Goal: Task Accomplishment & Management: Use online tool/utility

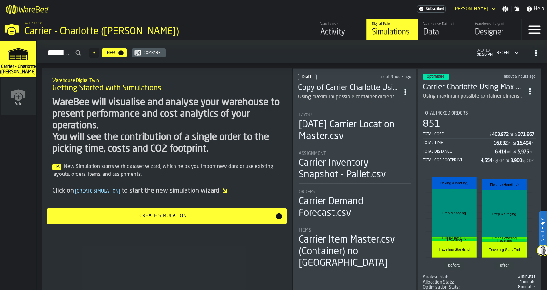
click at [346, 93] on div "Using maximum possible container dimensions for SKU's" at bounding box center [349, 97] width 102 height 8
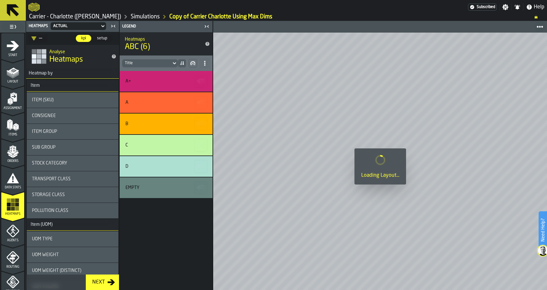
click at [14, 154] on polygon "menu Orders" at bounding box center [15, 153] width 5 height 4
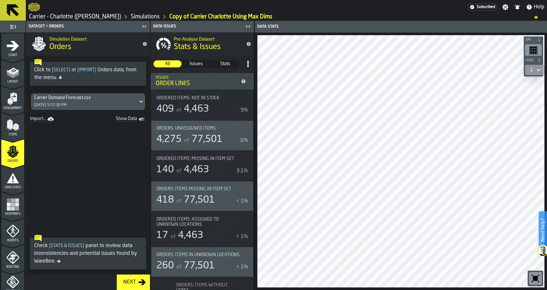
click at [73, 165] on span at bounding box center [88, 177] width 124 height 107
click at [77, 111] on div "Carrier Demand Forecast.csv 8/21/2025, 5:57:30 PM" at bounding box center [88, 101] width 124 height 21
click at [77, 107] on div "Carrier Demand Forecast.csv 8/21/2025, 5:57:30 PM" at bounding box center [85, 101] width 106 height 15
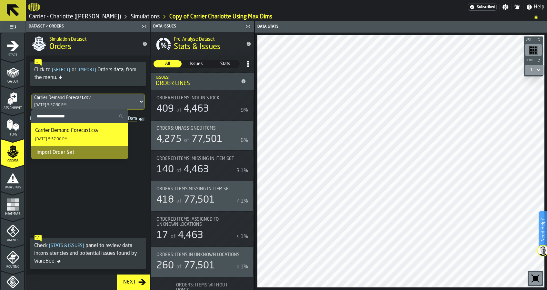
click at [80, 155] on div "Import Order Set" at bounding box center [79, 152] width 97 height 13
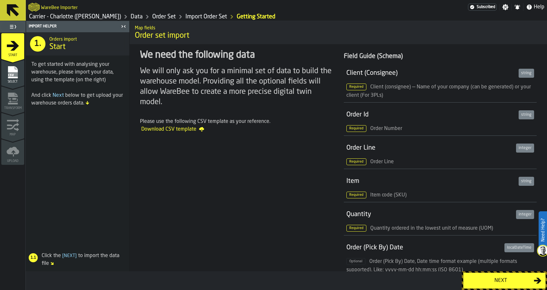
click at [487, 283] on div "Next" at bounding box center [500, 281] width 66 height 8
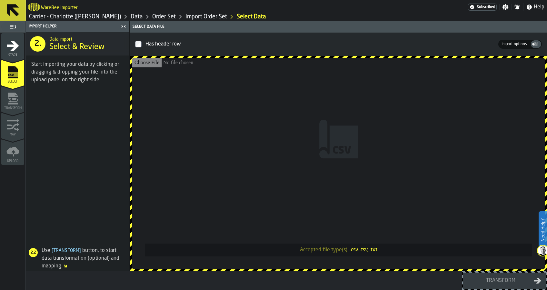
click at [404, 165] on input "Accepted file type(s): .csv, .tsv, .txt" at bounding box center [338, 163] width 413 height 211
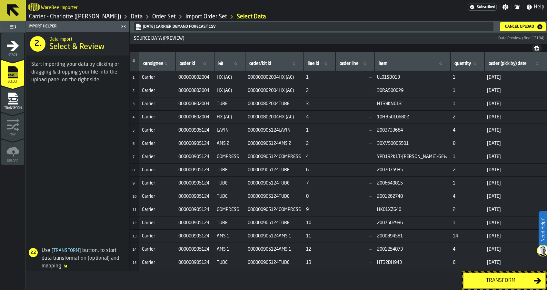
click at [472, 278] on div "Transform" at bounding box center [500, 281] width 66 height 8
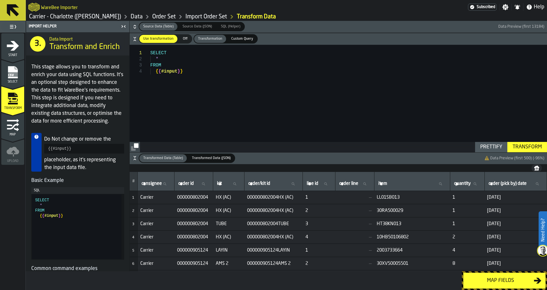
click at [521, 147] on div "Transform" at bounding box center [527, 147] width 34 height 8
click at [496, 279] on div "Map fields" at bounding box center [500, 281] width 66 height 8
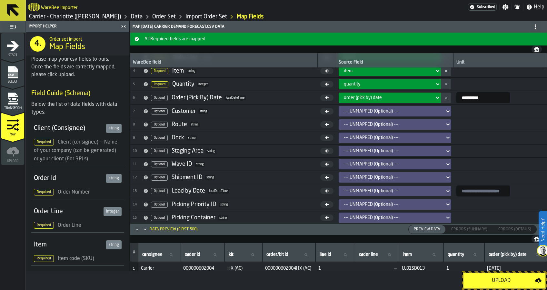
scroll to position [44, 0]
click at [406, 216] on div "--- UNMAPPED (Optional) ---" at bounding box center [393, 216] width 98 height 5
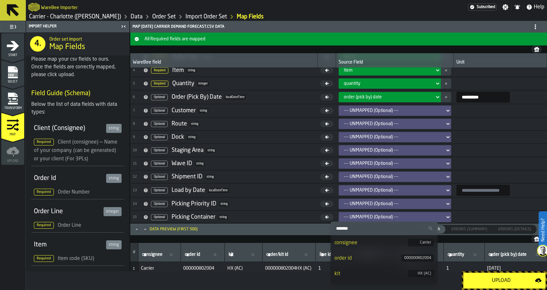
click at [406, 216] on div "--- UNMAPPED (Optional) ---" at bounding box center [393, 216] width 98 height 5
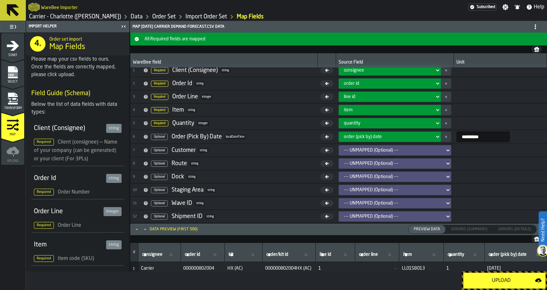
scroll to position [0, 0]
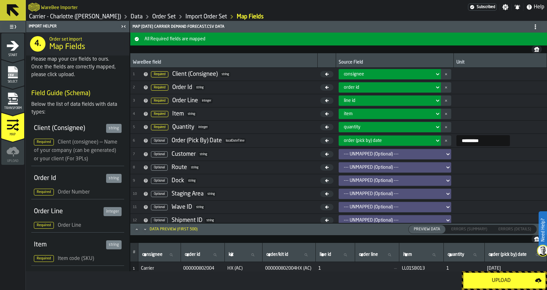
click at [472, 275] on button "Upload" at bounding box center [504, 280] width 83 height 16
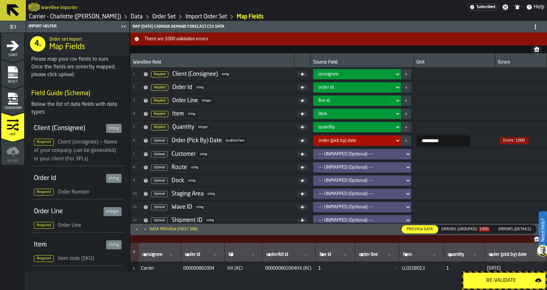
click at [17, 72] on rect "menu Select" at bounding box center [13, 74] width 10 height 5
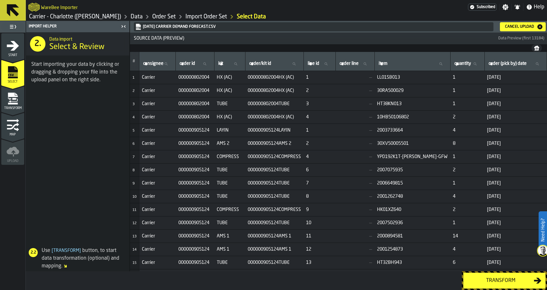
click at [518, 28] on div "Cancel Upload" at bounding box center [519, 26] width 34 height 5
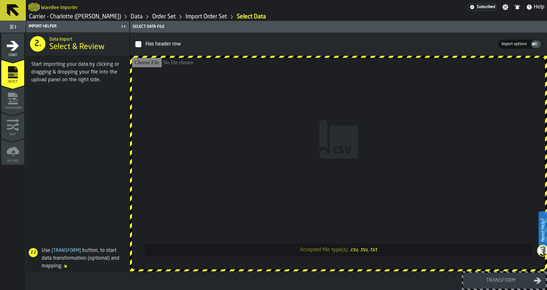
click at [407, 114] on input "Accepted file type(s): .csv, .tsv, .txt" at bounding box center [338, 163] width 413 height 211
type input "**********"
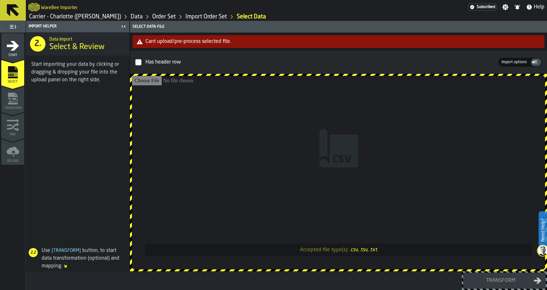
click at [306, 145] on input "Accepted file type(s): .csv, .tsv, .txt" at bounding box center [338, 172] width 413 height 193
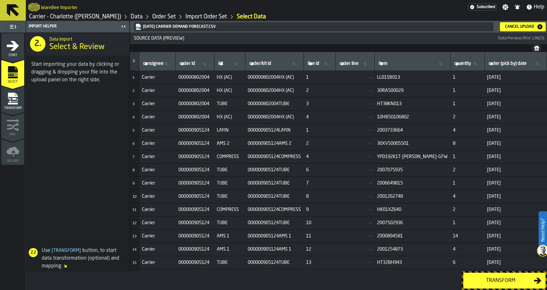
click at [497, 280] on div "Transform" at bounding box center [500, 281] width 66 height 8
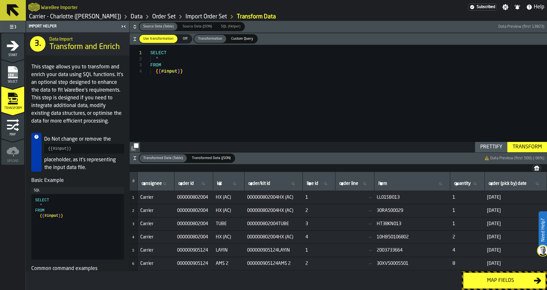
click at [526, 147] on div "Transform" at bounding box center [527, 147] width 34 height 8
click at [506, 279] on div "Map fields" at bounding box center [500, 281] width 66 height 8
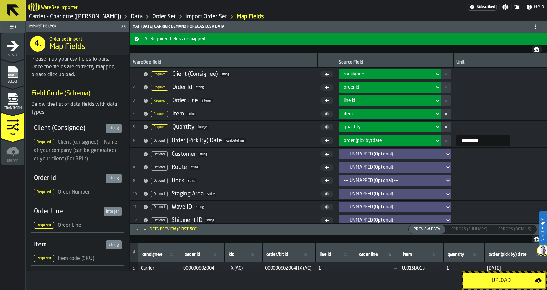
click at [507, 279] on div "Upload" at bounding box center [501, 281] width 68 height 8
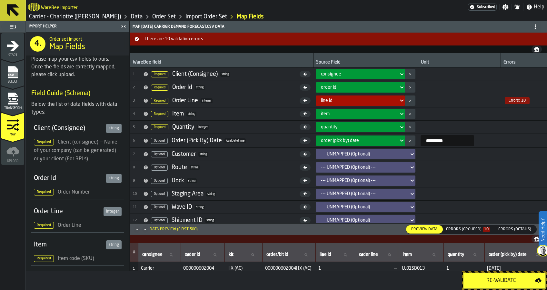
click at [456, 226] on div "Errors (Grouped) 10" at bounding box center [467, 229] width 49 height 7
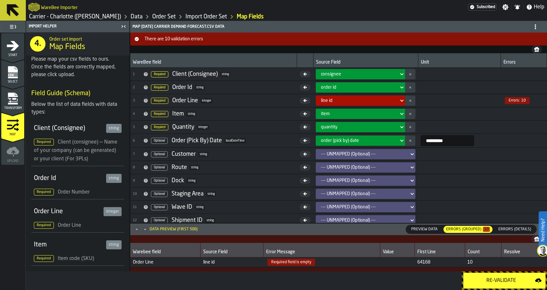
click at [17, 73] on rect "menu Select" at bounding box center [13, 74] width 10 height 5
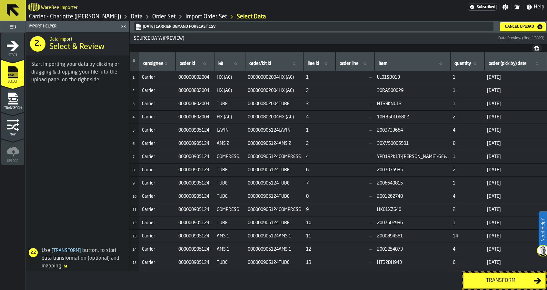
click at [513, 24] on div "Cancel Upload" at bounding box center [519, 26] width 34 height 5
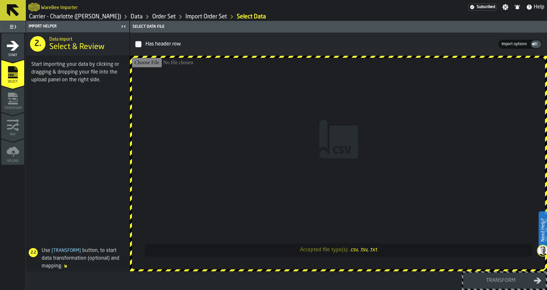
click at [332, 174] on input "Accepted file type(s): .csv, .tsv, .txt" at bounding box center [338, 163] width 413 height 211
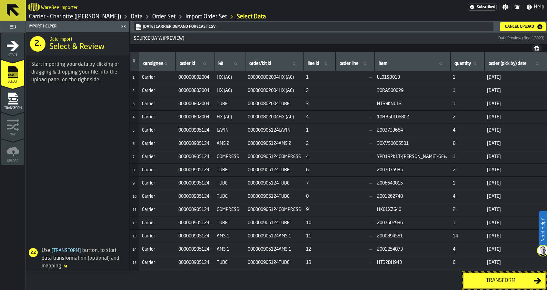
click at [490, 281] on div "Transform" at bounding box center [500, 281] width 66 height 8
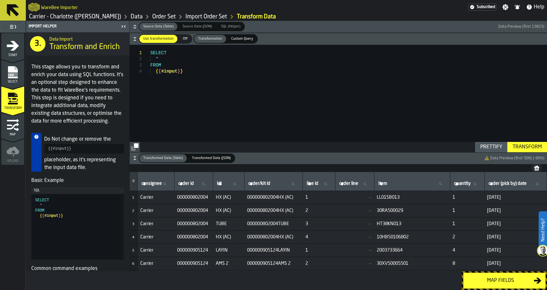
click at [518, 143] on div "Transform" at bounding box center [527, 147] width 34 height 8
click at [503, 278] on div "Map fields" at bounding box center [500, 281] width 66 height 8
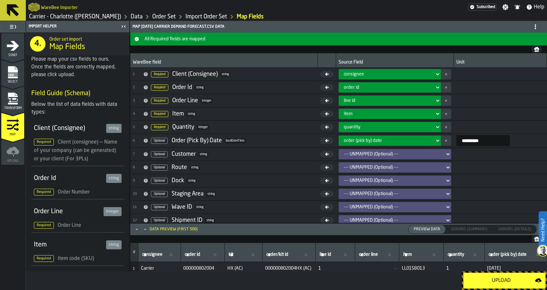
click at [479, 280] on div "Upload" at bounding box center [501, 281] width 68 height 8
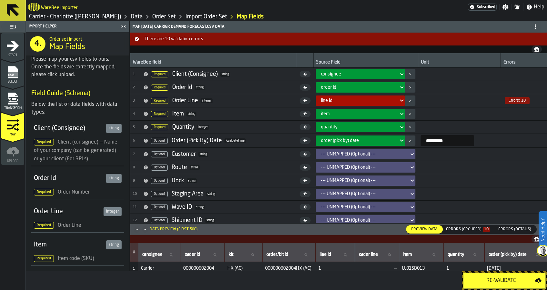
click at [468, 232] on div "Errors (Grouped) 10" at bounding box center [467, 229] width 49 height 7
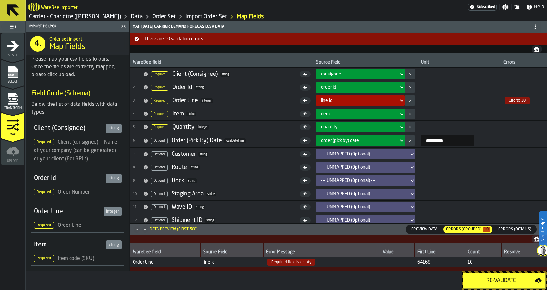
click at [17, 70] on icon "menu Select" at bounding box center [13, 72] width 10 height 12
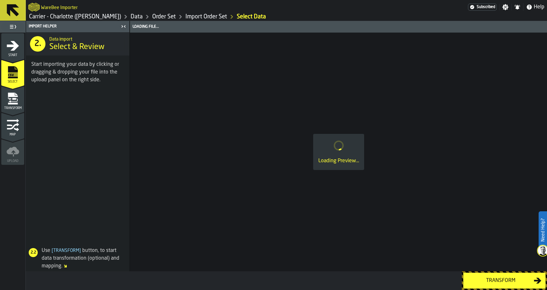
click at [16, 100] on icon "menu Transform" at bounding box center [12, 98] width 13 height 13
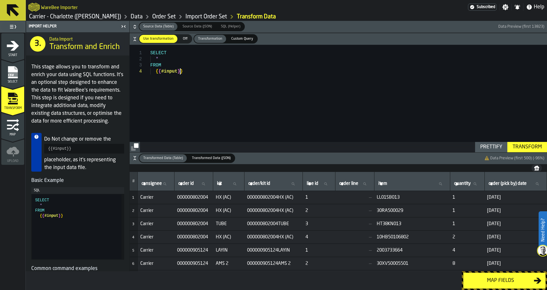
click at [194, 71] on div "SELECT * FROM { { #input } }" at bounding box center [348, 98] width 396 height 107
type textarea "**********"
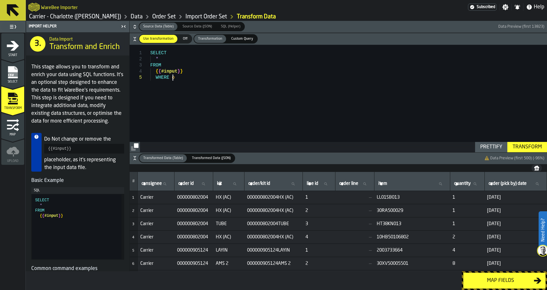
type textarea "**********"
click at [518, 145] on div "Transform" at bounding box center [527, 147] width 34 height 8
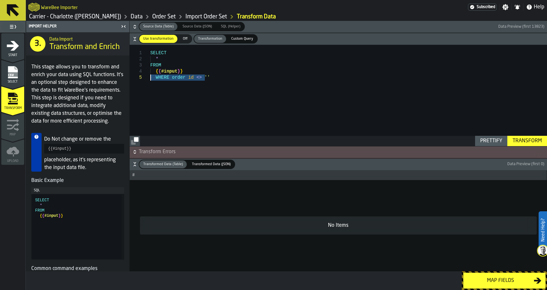
drag, startPoint x: 205, startPoint y: 77, endPoint x: 136, endPoint y: 79, distance: 68.7
click at [150, 79] on div "SELECT * FROM { { #input } } WHERE order id <> ''" at bounding box center [348, 95] width 396 height 101
type textarea "**********"
click at [524, 137] on div "Transform" at bounding box center [527, 141] width 34 height 8
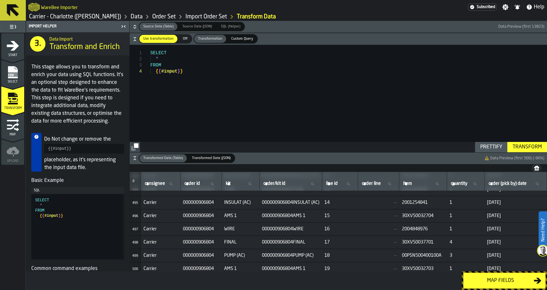
scroll to position [6140, 0]
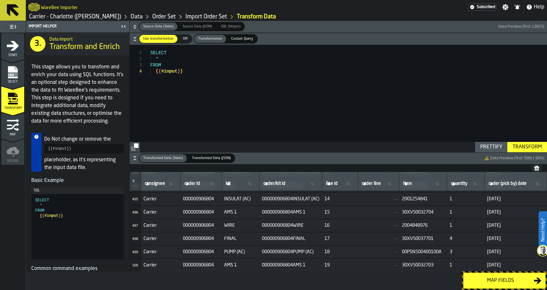
click at [498, 281] on div "Map fields" at bounding box center [500, 281] width 66 height 8
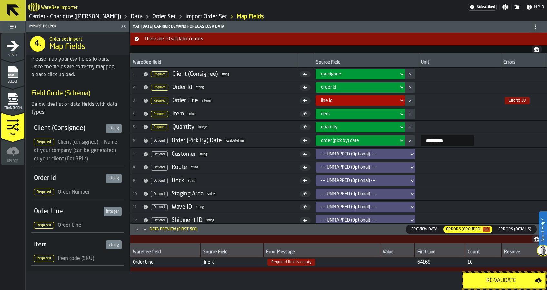
click at [487, 148] on td at bounding box center [459, 154] width 83 height 13
click at [13, 71] on icon "menu Select" at bounding box center [13, 72] width 10 height 12
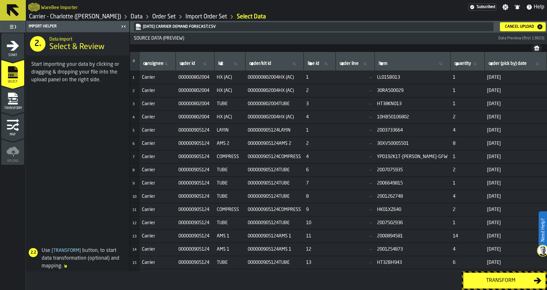
click at [521, 29] on div "Cancel Upload" at bounding box center [522, 27] width 41 height 6
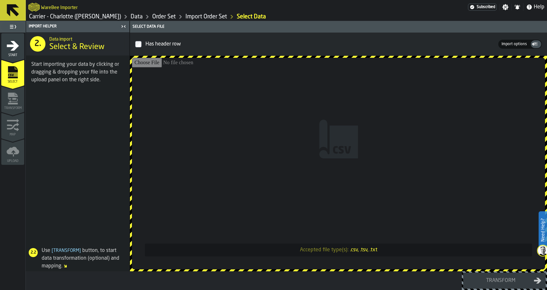
click at [336, 134] on input "Accepted file type(s): .csv, .tsv, .txt" at bounding box center [338, 163] width 413 height 211
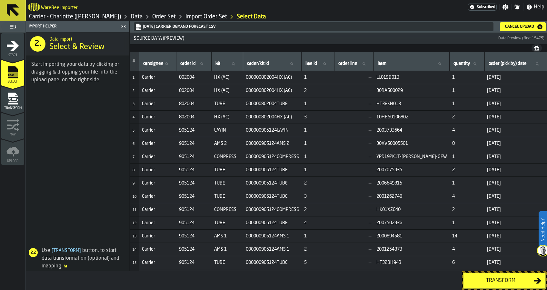
click at [508, 277] on div "Transform" at bounding box center [500, 281] width 66 height 8
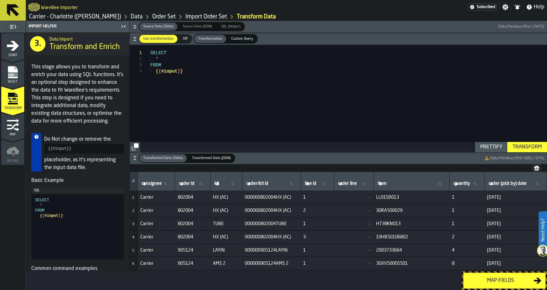
click at [508, 277] on div "Map fields" at bounding box center [500, 281] width 66 height 8
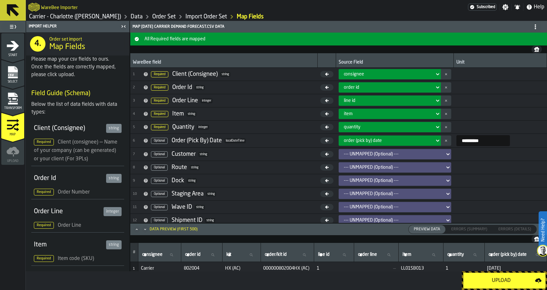
click at [508, 277] on div "Upload" at bounding box center [501, 281] width 68 height 8
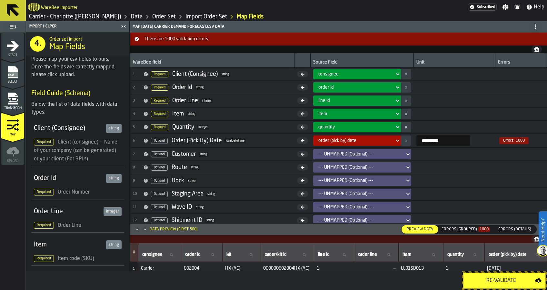
click at [474, 232] on div "Errors (Grouped) 1000" at bounding box center [466, 229] width 54 height 7
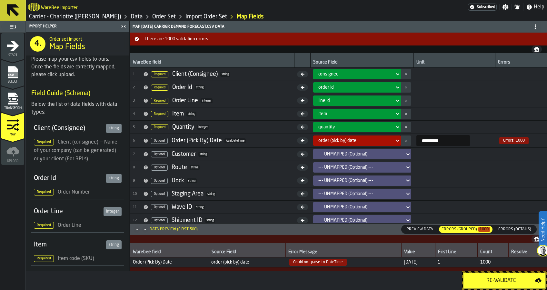
click at [489, 142] on span "**********" at bounding box center [454, 140] width 76 height 11
click at [15, 72] on rect "menu Select" at bounding box center [13, 74] width 10 height 5
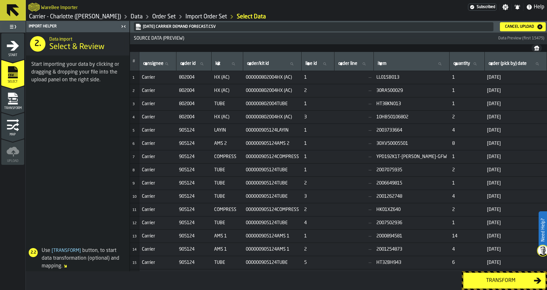
click at [525, 28] on div "Cancel Upload" at bounding box center [519, 26] width 34 height 5
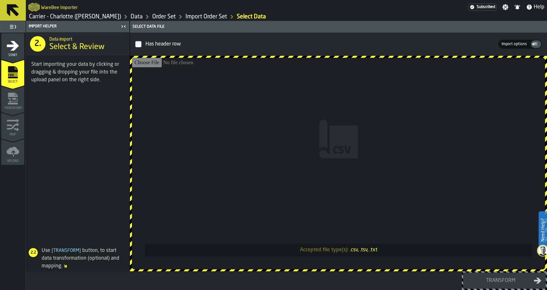
click at [278, 118] on input "Accepted file type(s): .csv, .tsv, .txt" at bounding box center [338, 163] width 413 height 211
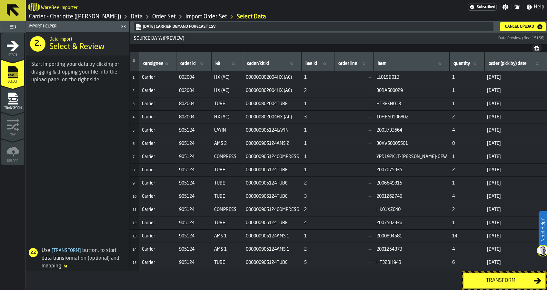
click at [490, 279] on div "Transform" at bounding box center [500, 281] width 66 height 8
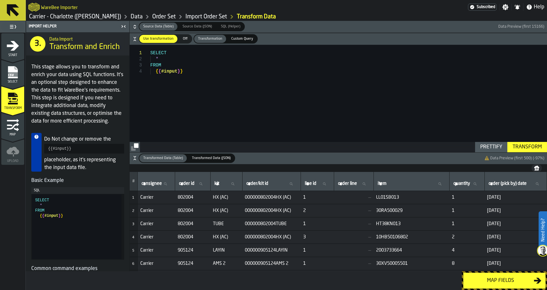
click at [490, 279] on div "Map fields" at bounding box center [500, 281] width 66 height 8
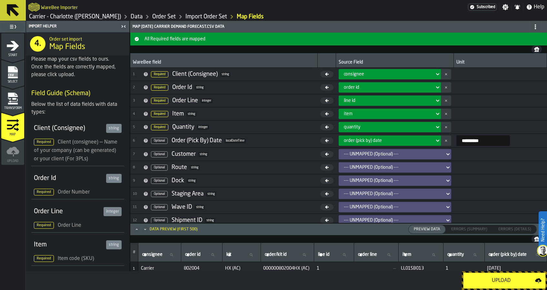
click at [490, 279] on div "Upload" at bounding box center [501, 281] width 68 height 8
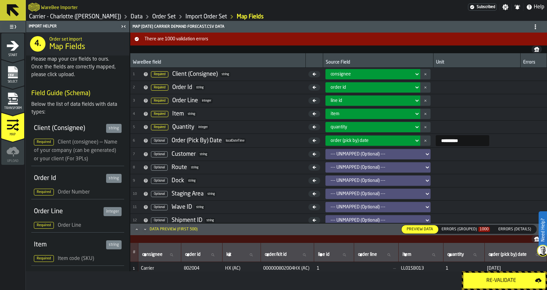
click at [472, 230] on div "Errors (Grouped) 1000" at bounding box center [465, 229] width 48 height 5
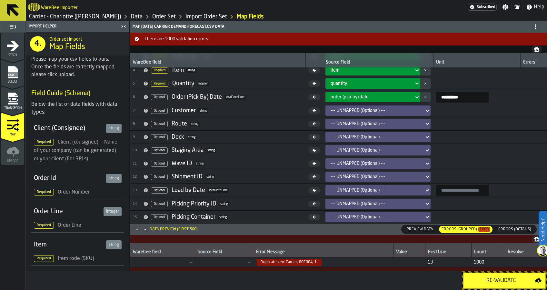
scroll to position [0, 0]
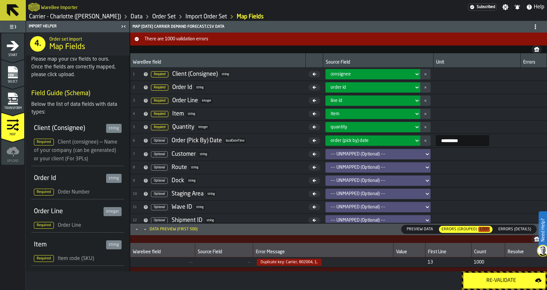
click at [312, 262] on span "Duplicate key: Carrier, 802004, 1," at bounding box center [289, 261] width 65 height 7
click at [511, 227] on span "Errors (Details)" at bounding box center [514, 229] width 38 height 6
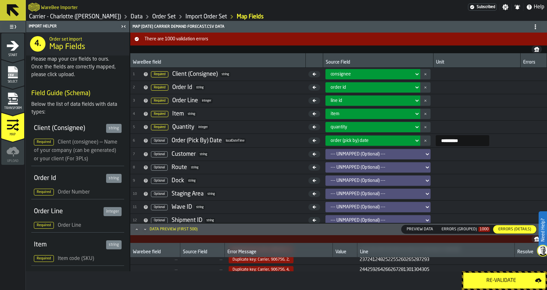
scroll to position [99, 0]
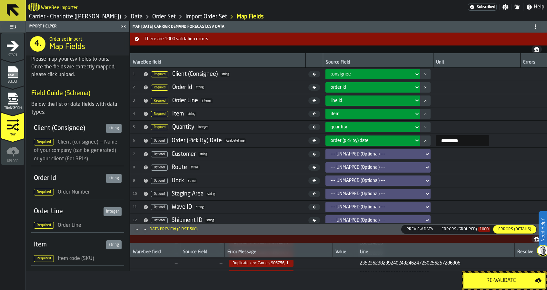
click at [446, 264] on span "235 236 238 239 240 243 246 247 250 256 257 286 306" at bounding box center [435, 262] width 152 height 5
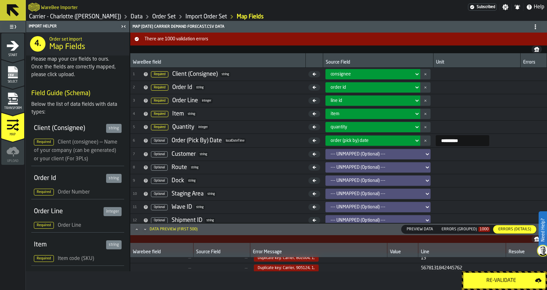
scroll to position [0, 0]
click at [302, 263] on span "Duplicate key: Carrier, 802004, 1," at bounding box center [286, 261] width 65 height 7
click at [448, 229] on div "Errors (Grouped) 1000" at bounding box center [465, 229] width 48 height 5
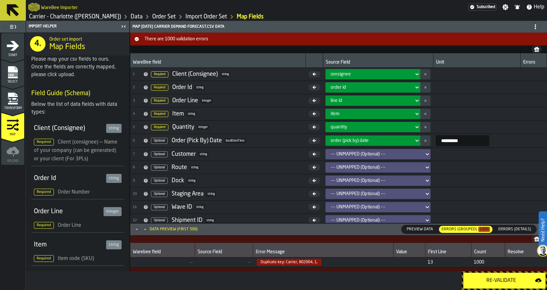
click at [500, 225] on div "Errors (Details)" at bounding box center [514, 229] width 43 height 8
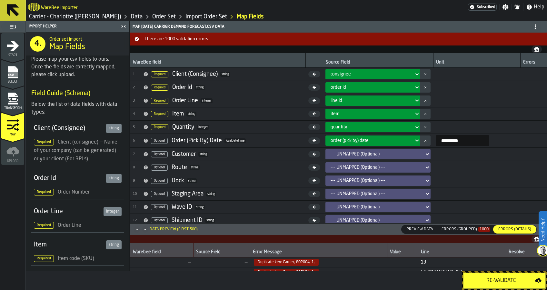
click at [17, 82] on span "Select" at bounding box center [12, 82] width 23 height 4
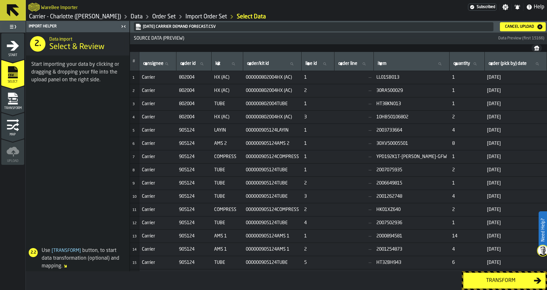
click at [518, 29] on div "Cancel Upload" at bounding box center [522, 27] width 41 height 6
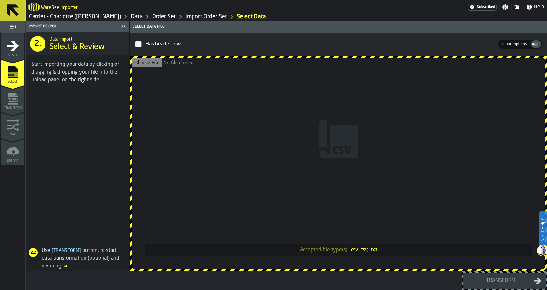
click at [307, 132] on input "Accepted file type(s): .csv, .tsv, .txt" at bounding box center [338, 163] width 413 height 211
click at [345, 154] on input "Accepted file type(s): .csv, .tsv, .txt" at bounding box center [338, 163] width 413 height 211
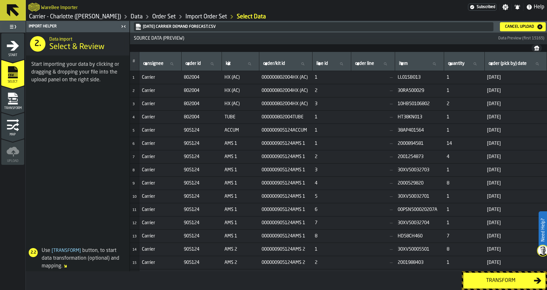
click at [515, 285] on button "Transform" at bounding box center [504, 280] width 83 height 16
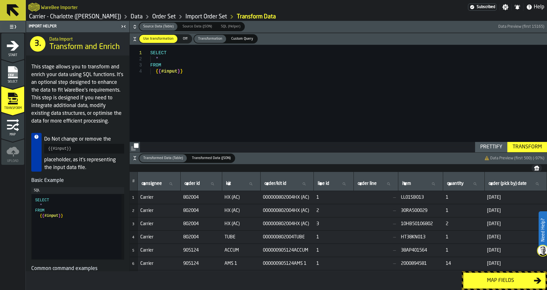
click at [520, 150] on div "Transform" at bounding box center [527, 147] width 34 height 8
click at [501, 279] on div "Map fields" at bounding box center [500, 281] width 66 height 8
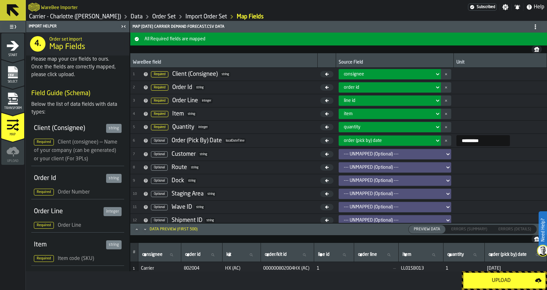
click at [504, 275] on button "Upload" at bounding box center [504, 280] width 83 height 16
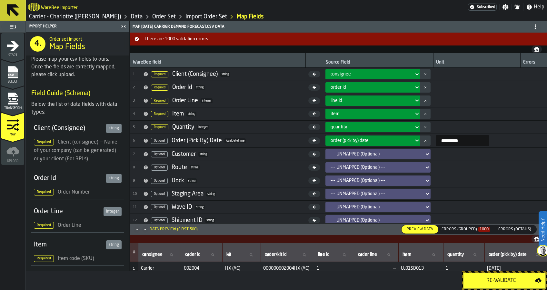
click at [467, 233] on div "Preview Data Preview Data Errors (Grouped) 1000 Errors (Summary) Errors (Detail…" at bounding box center [468, 229] width 135 height 9
click at [467, 229] on div "Errors (Grouped) 1000" at bounding box center [465, 229] width 48 height 5
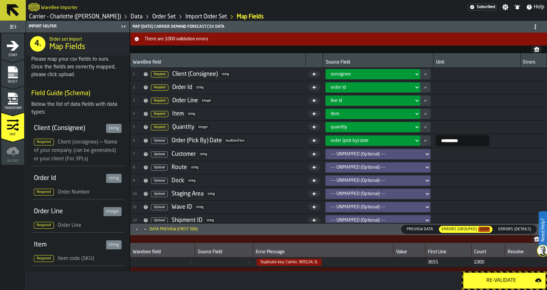
click at [344, 90] on div "order id" at bounding box center [370, 87] width 81 height 5
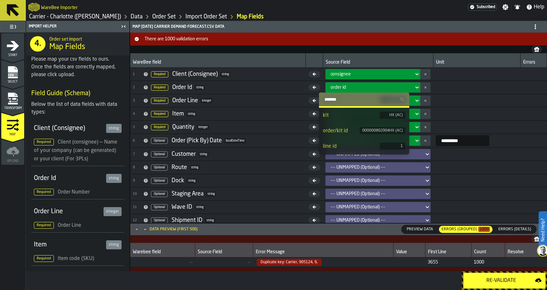
scroll to position [43, 0]
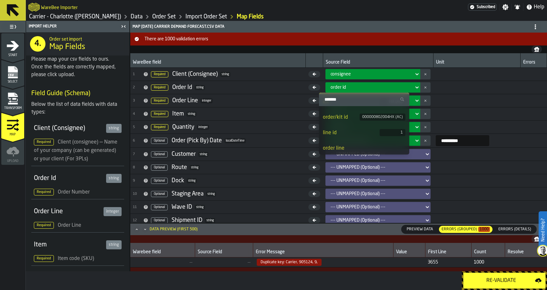
click at [355, 116] on div "order/kit id" at bounding box center [341, 117] width 36 height 8
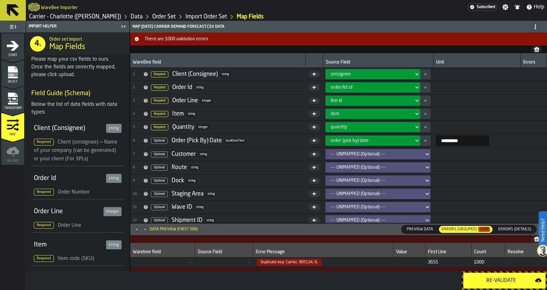
click at [490, 276] on button "Re-Validate" at bounding box center [504, 280] width 83 height 16
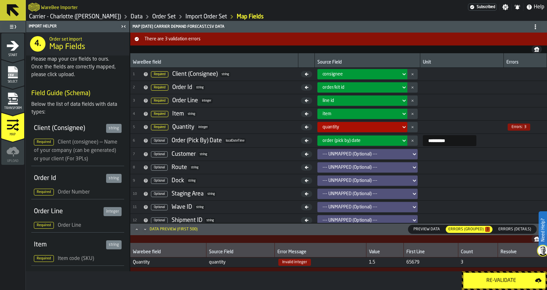
click at [415, 261] on span "65679" at bounding box center [430, 261] width 49 height 5
click at [18, 80] on span "Select" at bounding box center [12, 82] width 23 height 4
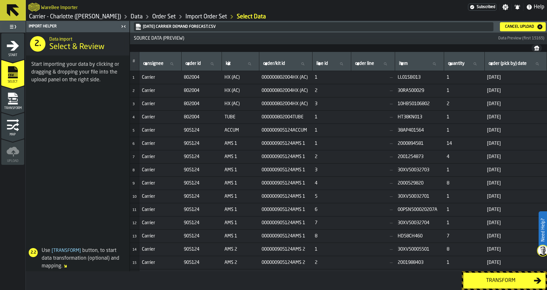
click at [526, 25] on div "Cancel Upload" at bounding box center [519, 26] width 34 height 5
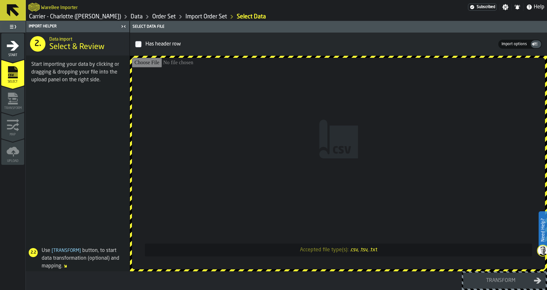
click at [286, 218] on input "Accepted file type(s): .csv, .tsv, .txt" at bounding box center [338, 163] width 413 height 211
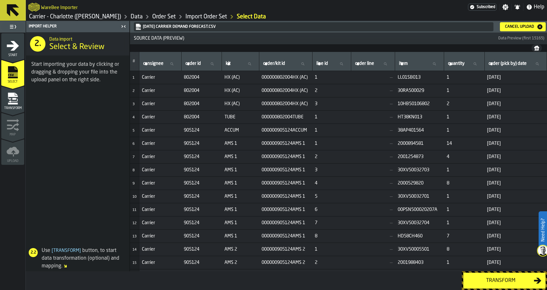
click at [511, 278] on div "Transform" at bounding box center [500, 281] width 66 height 8
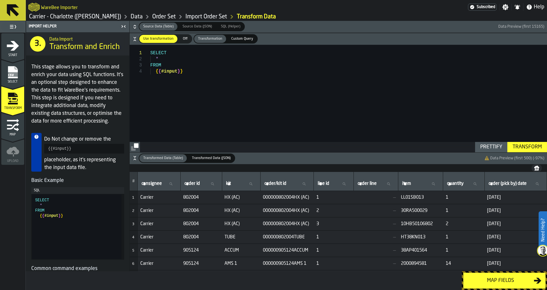
click at [509, 277] on div "Map fields" at bounding box center [500, 281] width 66 height 8
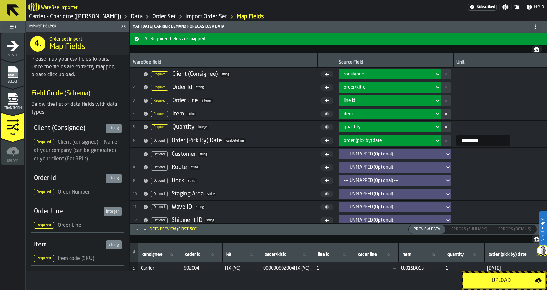
click at [508, 276] on button "Upload" at bounding box center [504, 280] width 83 height 16
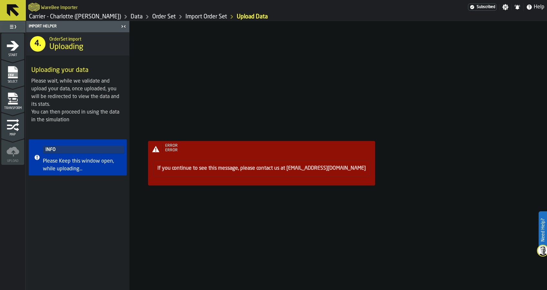
click at [13, 75] on rect "menu Select" at bounding box center [13, 74] width 10 height 5
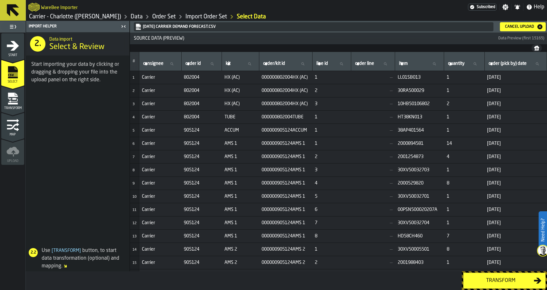
click at [512, 26] on div "Cancel Upload" at bounding box center [519, 26] width 34 height 5
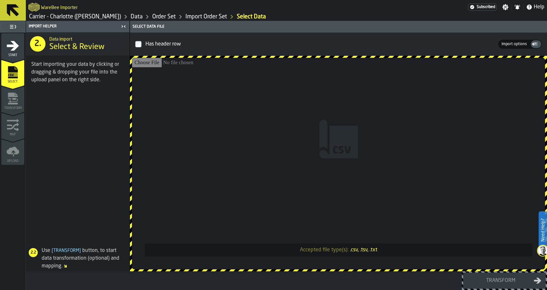
click at [447, 116] on input "Accepted file type(s): .csv, .tsv, .txt" at bounding box center [338, 163] width 413 height 211
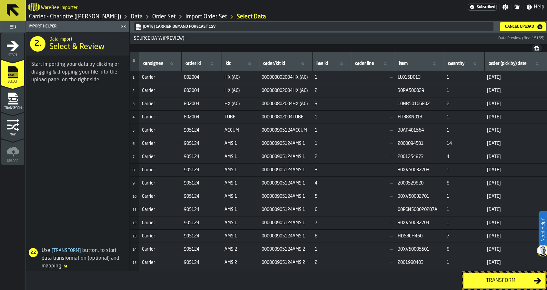
click at [494, 279] on div "Transform" at bounding box center [500, 281] width 66 height 8
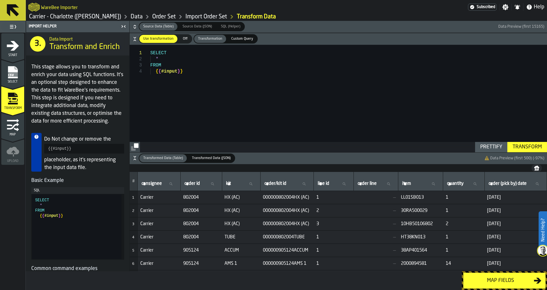
click at [494, 279] on div "Map fields" at bounding box center [500, 281] width 66 height 8
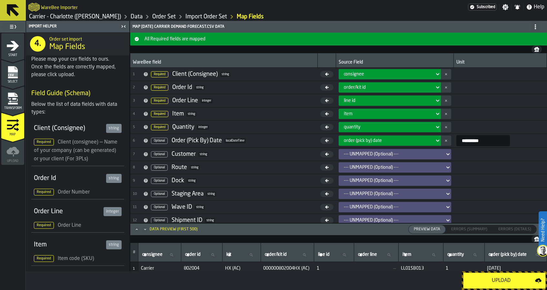
click at [494, 279] on div "Upload" at bounding box center [501, 281] width 68 height 8
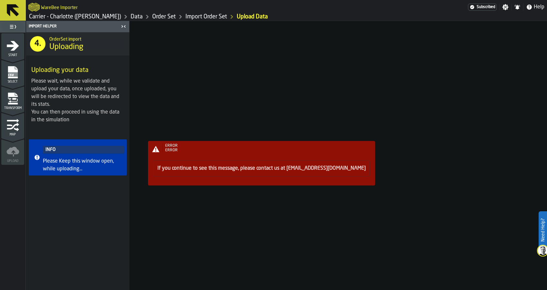
click at [186, 19] on link "Import Order Set" at bounding box center [206, 16] width 42 height 7
click at [190, 15] on link "Import Order Set" at bounding box center [206, 16] width 42 height 7
click at [20, 78] on div "Select" at bounding box center [12, 75] width 23 height 18
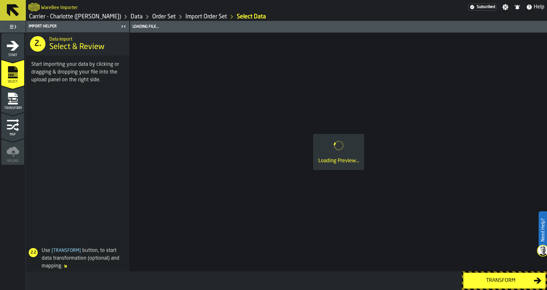
click at [17, 52] on div "Start" at bounding box center [12, 48] width 23 height 18
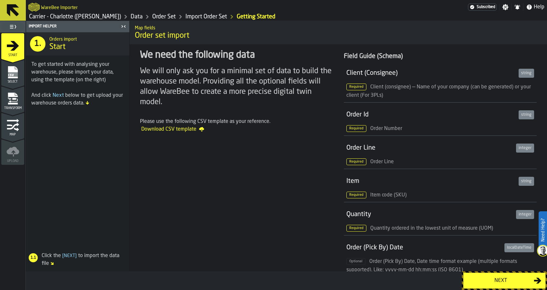
click at [188, 23] on div "Map fields Order set import" at bounding box center [338, 32] width 417 height 27
click at [186, 18] on link "Import Order Set" at bounding box center [206, 16] width 42 height 7
click at [152, 18] on link "Order Set" at bounding box center [164, 16] width 24 height 7
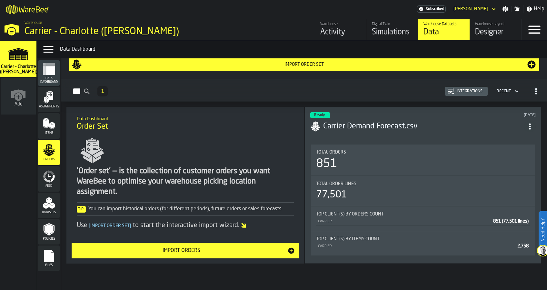
scroll to position [10, 0]
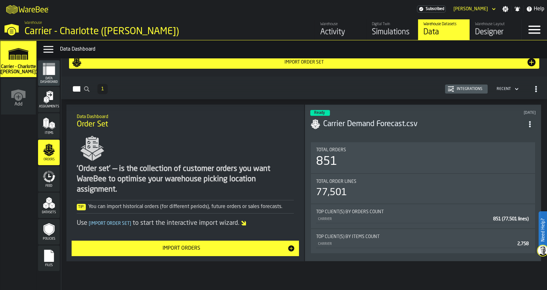
click at [260, 252] on button "Import Orders" at bounding box center [185, 247] width 227 height 15
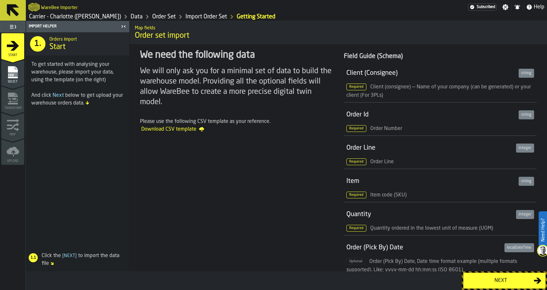
click at [481, 278] on div "Next" at bounding box center [500, 281] width 66 height 8
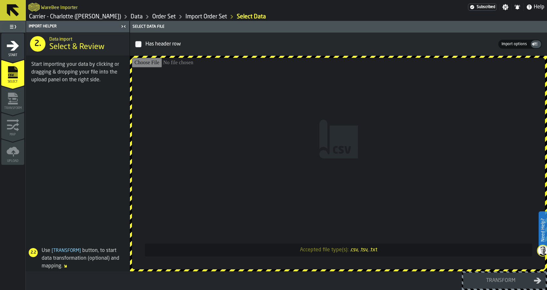
click at [390, 170] on input "Accepted file type(s): .csv, .tsv, .txt" at bounding box center [338, 163] width 413 height 211
type input "**********"
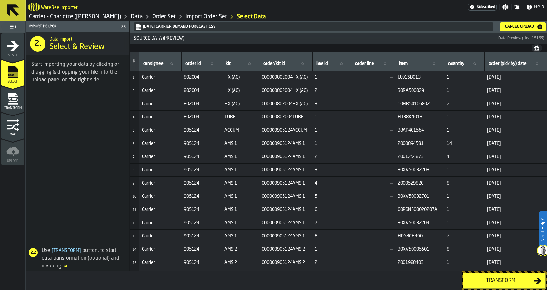
click at [490, 279] on div "Transform" at bounding box center [500, 281] width 66 height 8
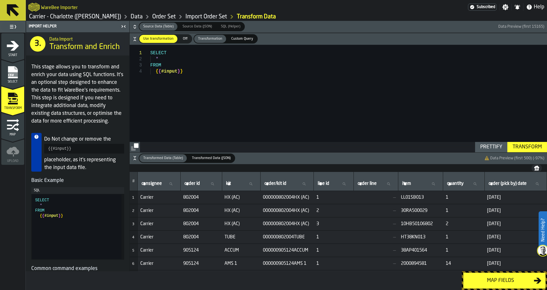
click at [490, 279] on div "Map fields" at bounding box center [500, 281] width 66 height 8
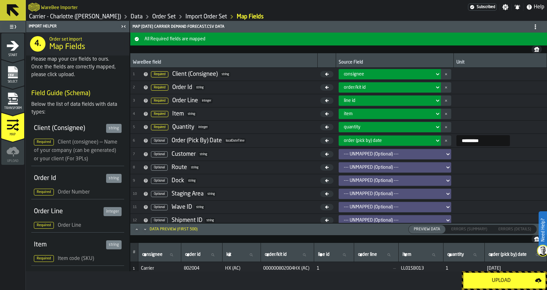
click at [490, 279] on div "Upload" at bounding box center [501, 281] width 68 height 8
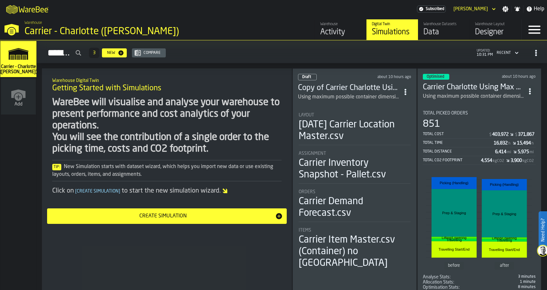
click at [440, 31] on div "Data" at bounding box center [443, 32] width 41 height 10
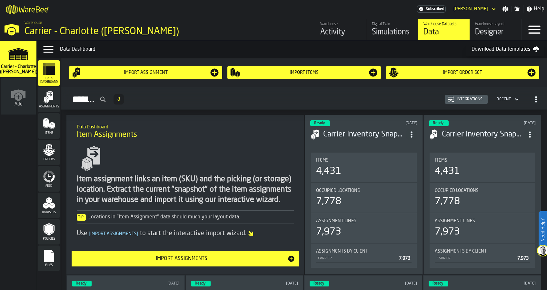
click at [49, 148] on icon "menu Orders" at bounding box center [49, 147] width 6 height 7
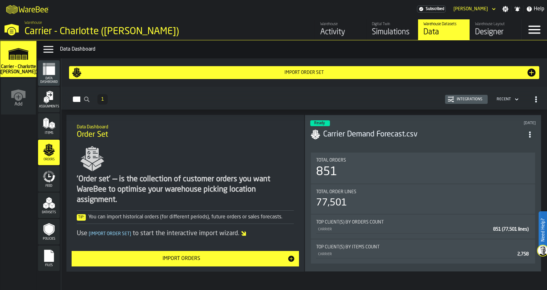
click at [181, 263] on button "Import Orders" at bounding box center [185, 258] width 227 height 15
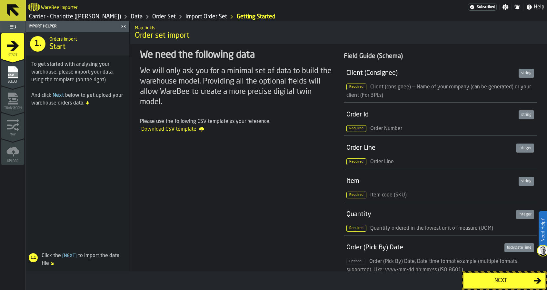
click at [483, 280] on div "Next" at bounding box center [500, 281] width 66 height 8
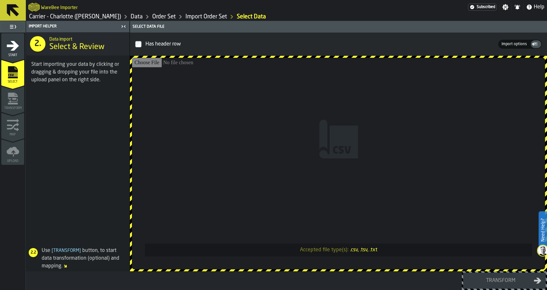
click at [369, 159] on input "Accepted file type(s): .csv, .tsv, .txt" at bounding box center [338, 163] width 413 height 211
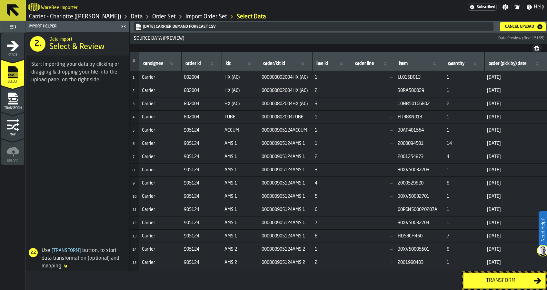
click at [482, 280] on div "Transform" at bounding box center [500, 281] width 66 height 8
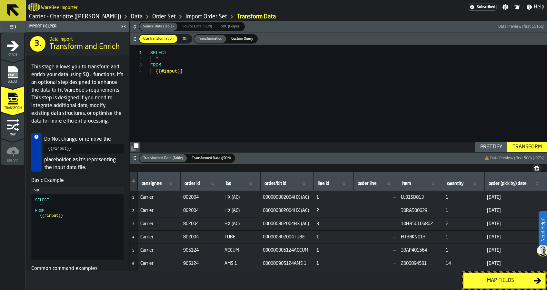
click at [479, 280] on div "Map fields" at bounding box center [500, 281] width 66 height 8
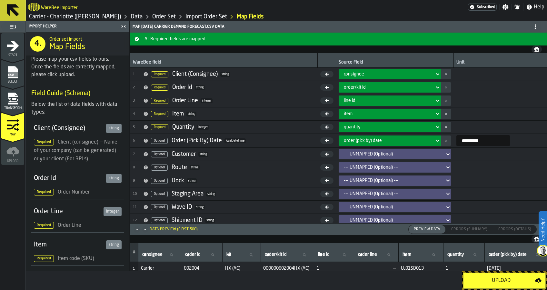
click at [376, 85] on div "order/kit id" at bounding box center [388, 87] width 88 height 5
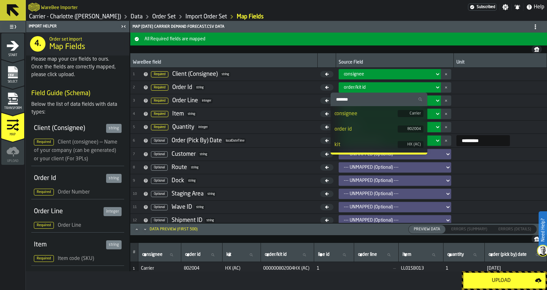
click at [376, 85] on div "order/kit id" at bounding box center [388, 87] width 88 height 5
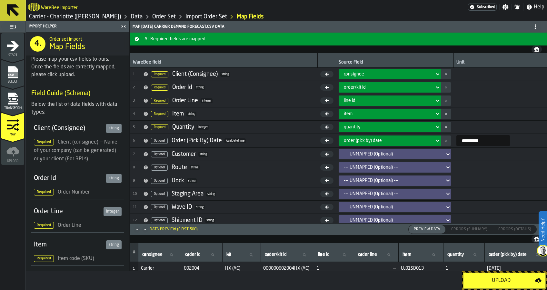
click at [19, 71] on icon "menu Select" at bounding box center [12, 72] width 13 height 13
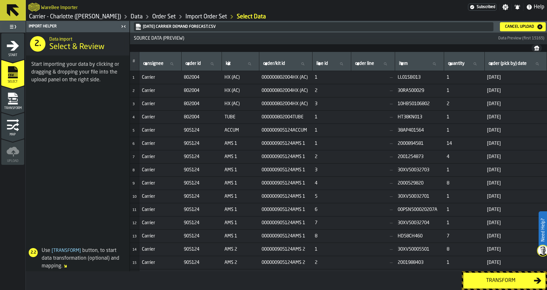
click at [518, 27] on div "Cancel Upload" at bounding box center [519, 26] width 34 height 5
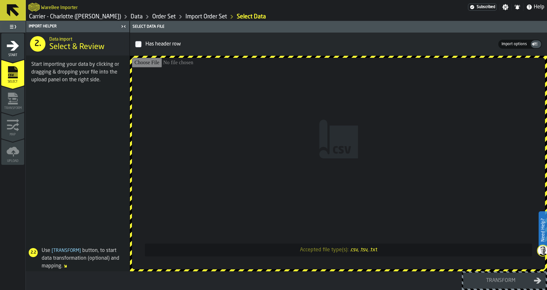
click at [368, 136] on input "Accepted file type(s): .csv, .tsv, .txt" at bounding box center [338, 163] width 413 height 211
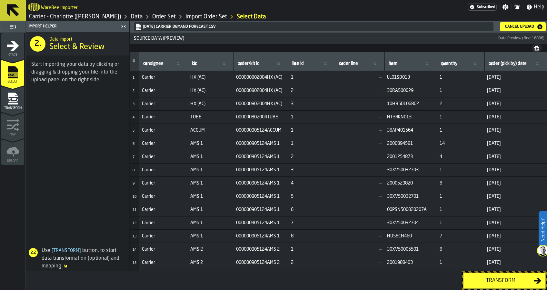
click at [494, 277] on div "Transform" at bounding box center [500, 281] width 66 height 8
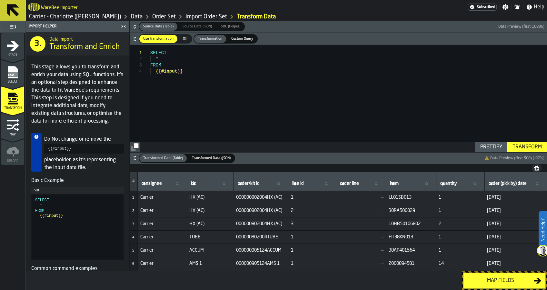
click at [494, 277] on div "Map fields" at bounding box center [500, 281] width 66 height 8
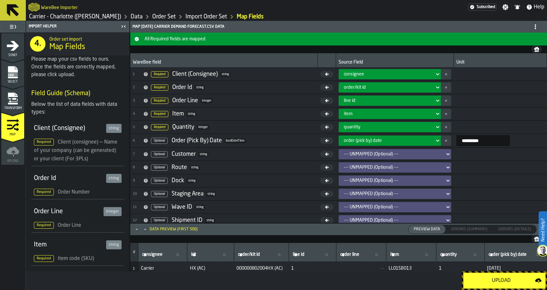
click at [494, 277] on div "Upload" at bounding box center [501, 281] width 68 height 8
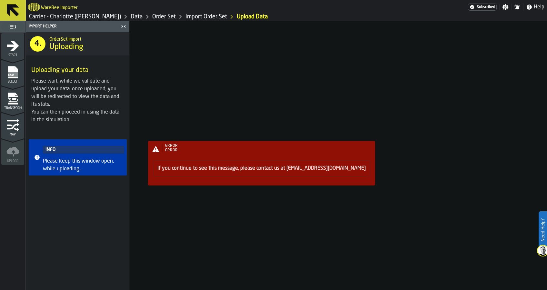
click at [64, 17] on link "Carrier - Charlotte ([PERSON_NAME])" at bounding box center [75, 16] width 92 height 7
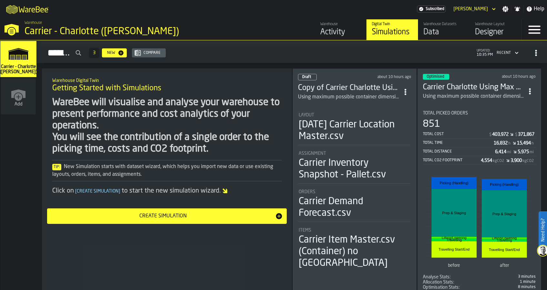
click at [281, 25] on div "Warehouse Activity Digital Twin Simulations Warehouse Datasets Data Warehouse L…" at bounding box center [390, 29] width 260 height 21
click at [340, 87] on h3 "Copy of Carrier Charlotte Using Max Dims" at bounding box center [349, 88] width 102 height 10
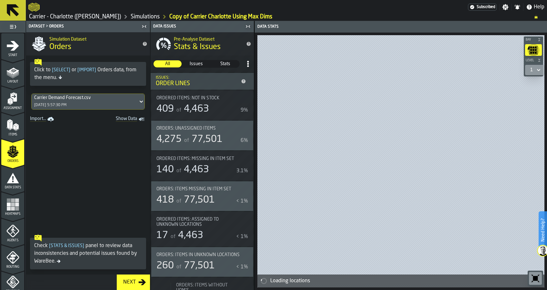
click at [17, 51] on icon "menu Start" at bounding box center [12, 45] width 13 height 13
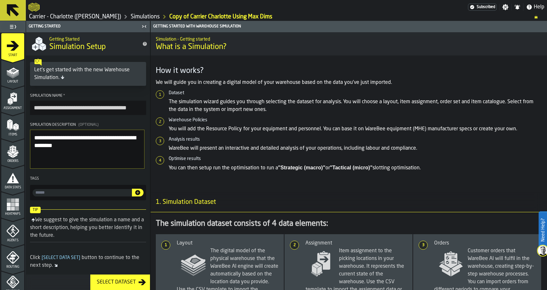
drag, startPoint x: 74, startPoint y: 139, endPoint x: 50, endPoint y: 141, distance: 24.6
click at [50, 141] on textarea "**********" at bounding box center [87, 149] width 114 height 39
type textarea "**********"
drag, startPoint x: 50, startPoint y: 109, endPoint x: 5, endPoint y: 110, distance: 44.8
click at [18, 110] on aside "**********" at bounding box center [75, 155] width 150 height 269
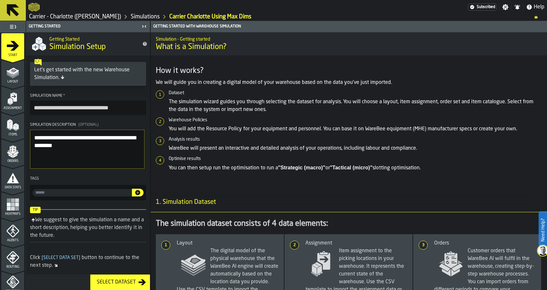
drag, startPoint x: 120, startPoint y: 108, endPoint x: 90, endPoint y: 110, distance: 30.1
click at [90, 110] on input "**********" at bounding box center [88, 108] width 116 height 14
type input "**********"
click at [119, 94] on div "Simulation Name *" at bounding box center [88, 95] width 116 height 5
click at [119, 101] on input "**********" at bounding box center [88, 108] width 116 height 14
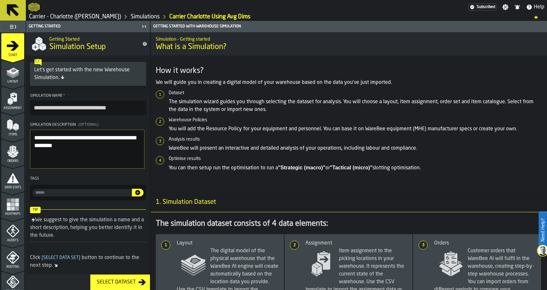
click at [129, 281] on div "Select Dataset" at bounding box center [116, 282] width 44 height 8
click at [12, 79] on div "Layout" at bounding box center [12, 75] width 23 height 18
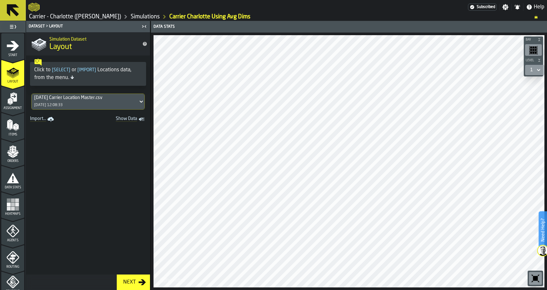
click at [80, 103] on div "3.9.25 Carrier Location Master.csv 03/09/2025, 12:08:33" at bounding box center [85, 101] width 106 height 15
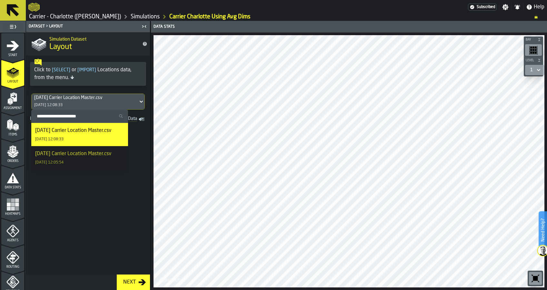
click at [136, 201] on span at bounding box center [88, 199] width 124 height 151
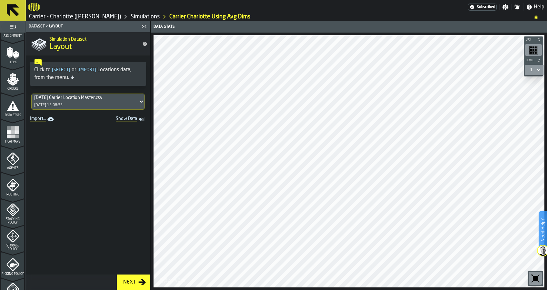
scroll to position [86, 0]
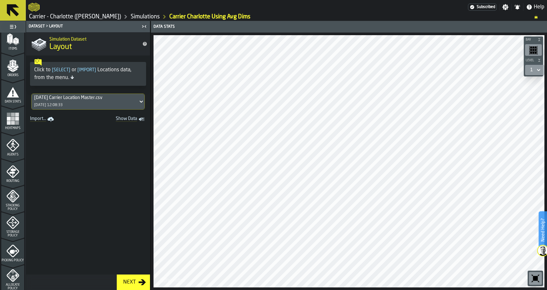
click at [68, 188] on span at bounding box center [88, 199] width 124 height 151
click at [57, 20] on link "Carrier - Charlotte ([PERSON_NAME])" at bounding box center [75, 16] width 92 height 7
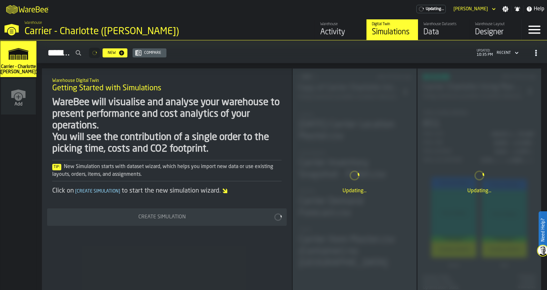
click at [432, 34] on div "Data" at bounding box center [443, 32] width 41 height 10
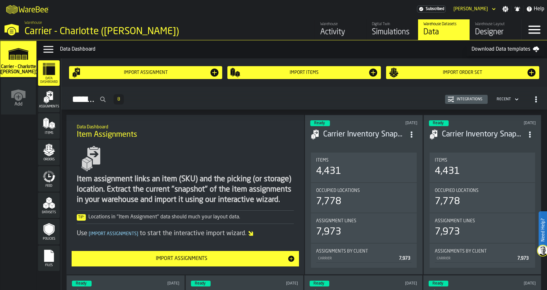
click at [57, 119] on div "Items" at bounding box center [49, 126] width 22 height 18
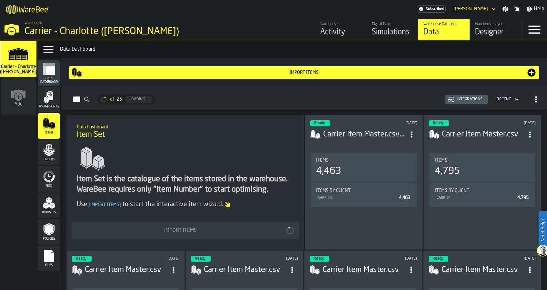
click at [414, 134] on icon "ItemListCard-DashboardItemContainer" at bounding box center [411, 134] width 6 height 6
click at [405, 143] on div "Open" at bounding box center [397, 147] width 34 height 8
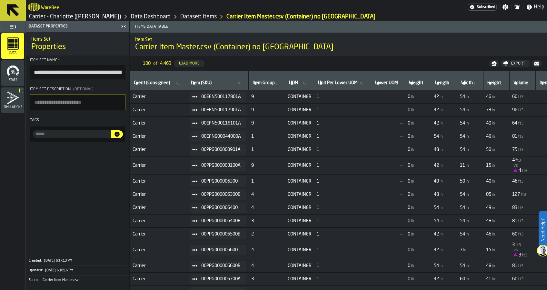
click at [518, 64] on div "Export" at bounding box center [517, 63] width 19 height 5
click at [67, 184] on span at bounding box center [77, 198] width 103 height 109
click at [515, 66] on link "Download (csv)" at bounding box center [508, 63] width 43 height 6
click at [131, 18] on link "Data Dashboard" at bounding box center [151, 16] width 40 height 7
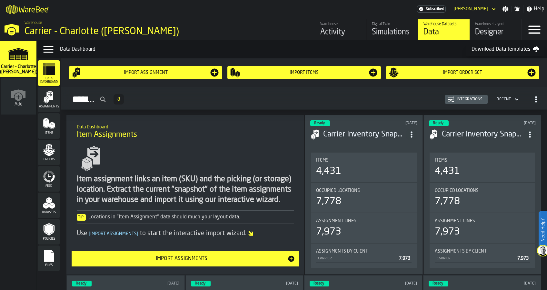
click at [53, 134] on span "Items" at bounding box center [49, 133] width 22 height 4
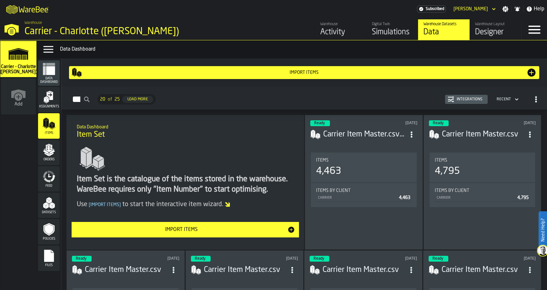
click at [196, 228] on div "Import Items" at bounding box center [181, 230] width 212 height 8
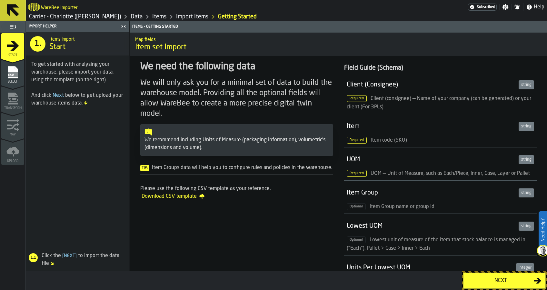
click at [492, 279] on div "Next" at bounding box center [500, 281] width 66 height 8
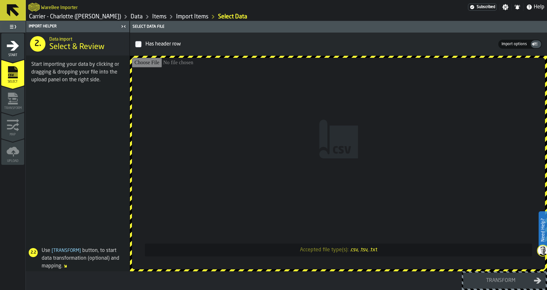
click at [391, 162] on input "Accepted file type(s): .csv, .tsv, .txt" at bounding box center [338, 163] width 413 height 211
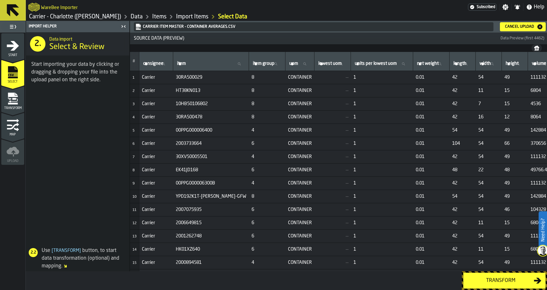
click at [494, 278] on div "Transform" at bounding box center [500, 281] width 66 height 8
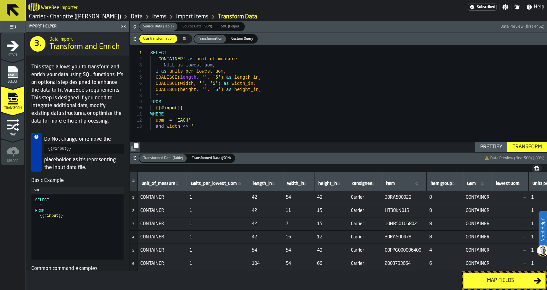
click at [494, 278] on div "Map fields" at bounding box center [500, 281] width 66 height 8
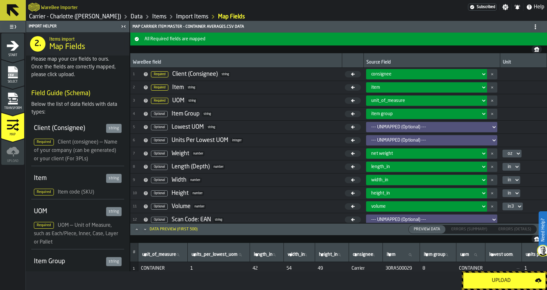
click at [486, 277] on div "Upload" at bounding box center [501, 281] width 68 height 8
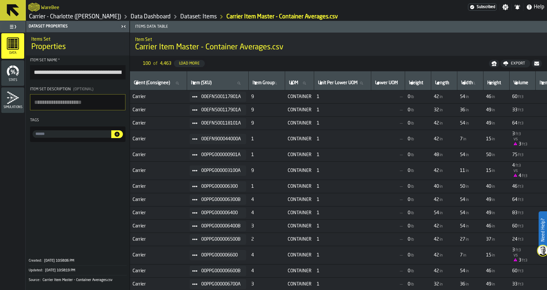
click at [88, 103] on textarea "Item Set Description (Optional)" at bounding box center [77, 102] width 95 height 16
click at [82, 14] on link "Carrier - Charlotte ([PERSON_NAME])" at bounding box center [75, 16] width 92 height 7
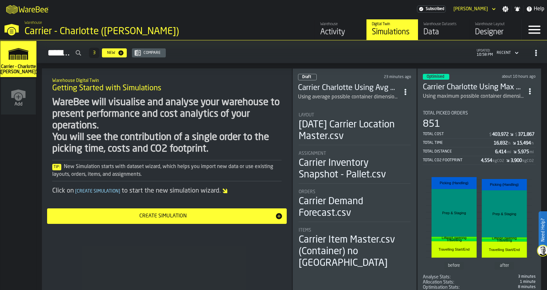
click at [349, 83] on h3 "Carrier Charlotte Using Avg Dims" at bounding box center [349, 88] width 102 height 10
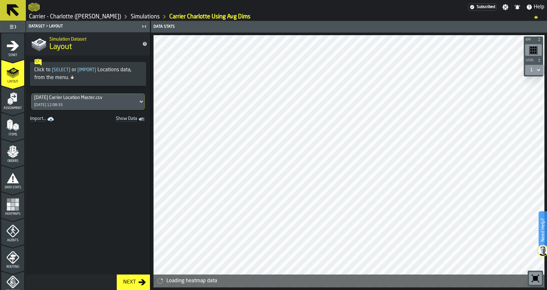
click at [9, 133] on span "Items" at bounding box center [12, 135] width 23 height 4
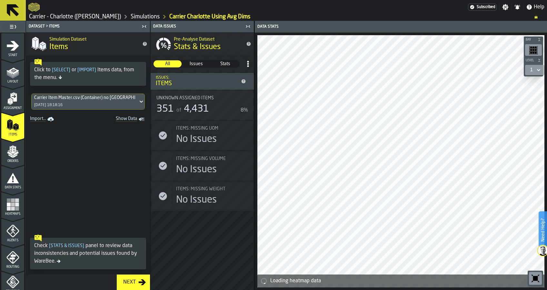
click at [74, 99] on div "Carrier Item Master.csv (Container) no lower UOM" at bounding box center [84, 97] width 101 height 5
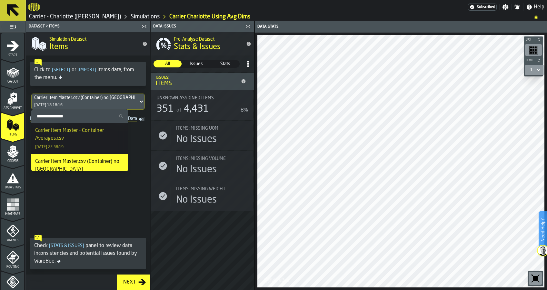
click at [82, 137] on div "Carrier Item Master - Container Averages.csv" at bounding box center [79, 134] width 89 height 15
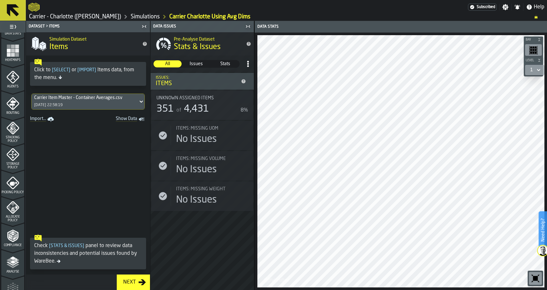
scroll to position [172, 0]
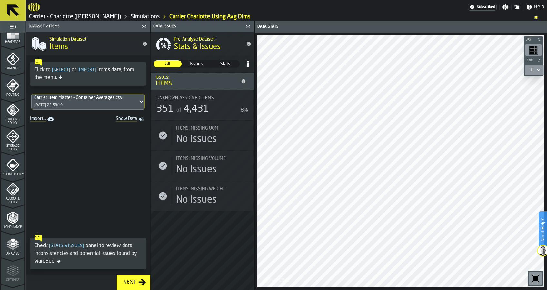
click at [14, 196] on div "Allocate Policy" at bounding box center [12, 193] width 23 height 21
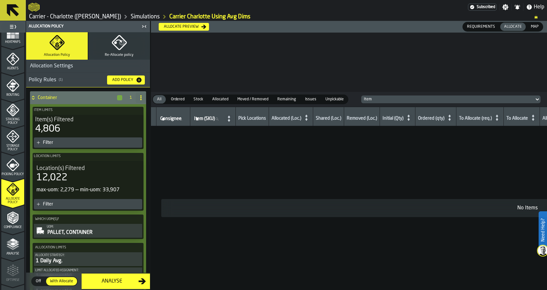
click at [196, 29] on div "Allocate preview" at bounding box center [183, 26] width 45 height 5
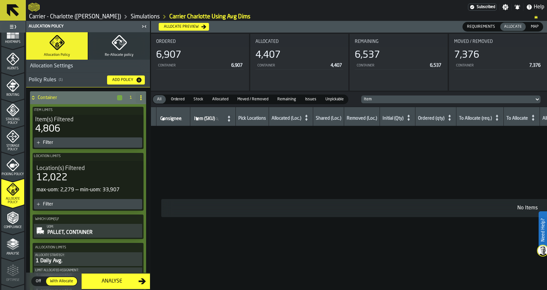
click at [485, 26] on span "Requirements" at bounding box center [480, 27] width 33 height 6
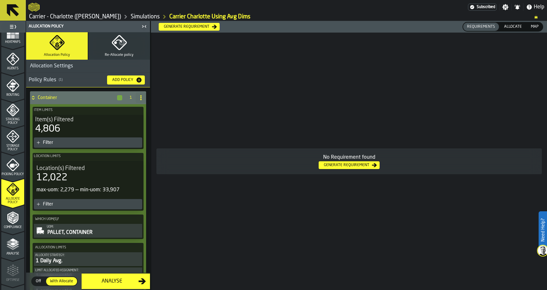
click at [365, 163] on div "Generate Requirement" at bounding box center [346, 165] width 51 height 5
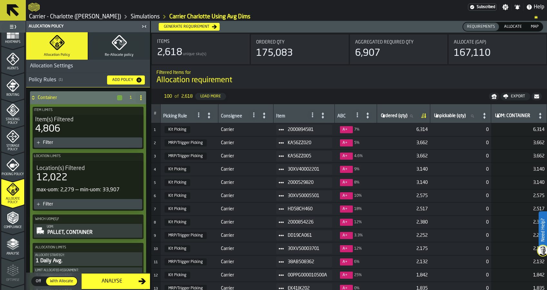
click at [509, 29] on span "Allocate" at bounding box center [512, 27] width 23 height 6
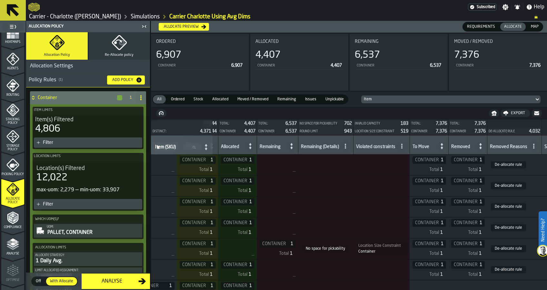
scroll to position [0, 344]
click at [15, 223] on icon "menu Compliance" at bounding box center [12, 217] width 13 height 13
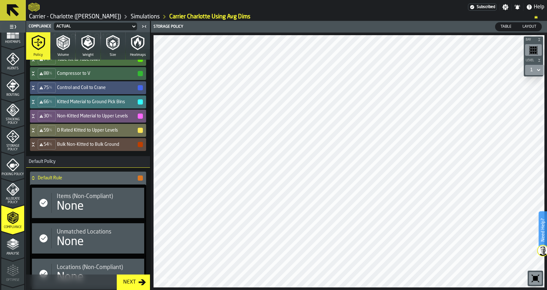
scroll to position [34, 0]
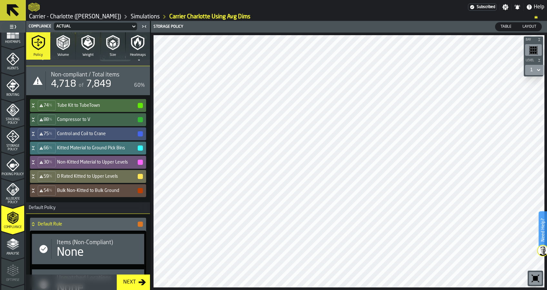
click at [70, 48] on icon "button" at bounding box center [62, 42] width 15 height 15
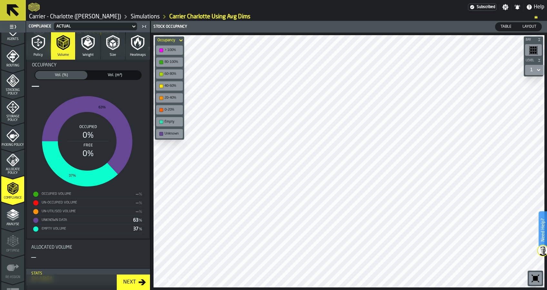
scroll to position [215, 0]
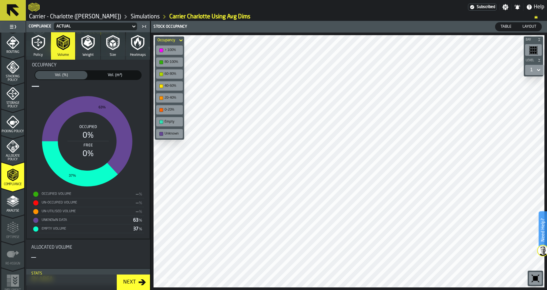
click at [14, 197] on icon "menu Analyse" at bounding box center [12, 201] width 13 height 13
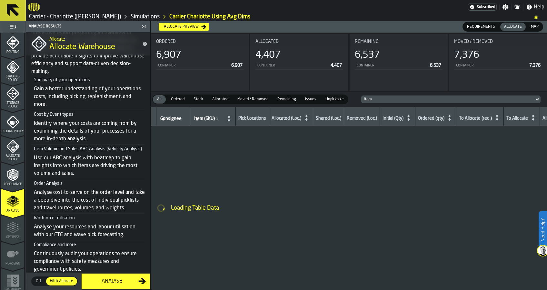
scroll to position [71, 0]
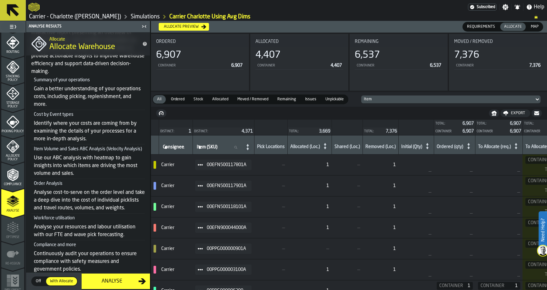
click at [102, 282] on div "Analyse" at bounding box center [111, 281] width 53 height 8
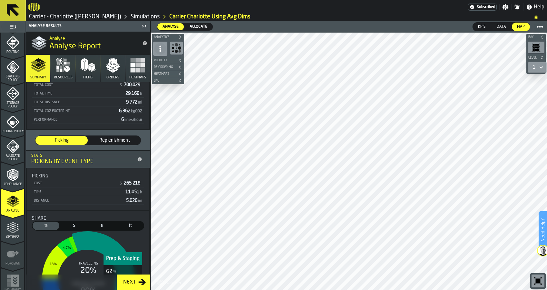
scroll to position [0, 0]
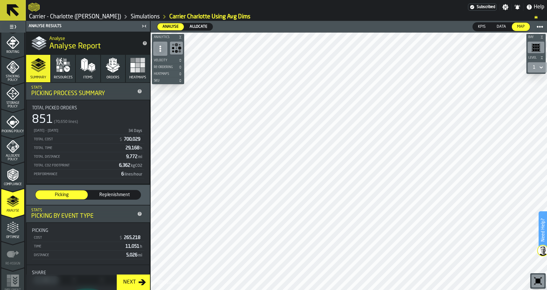
click at [64, 62] on icon "button" at bounding box center [65, 63] width 3 height 3
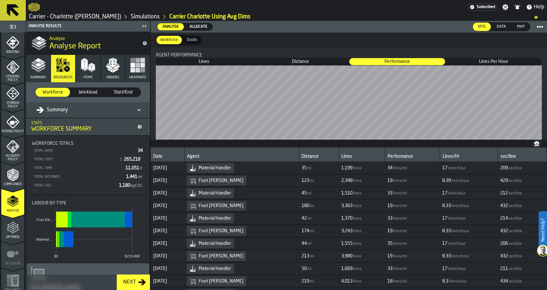
click at [95, 71] on button "Items" at bounding box center [88, 68] width 24 height 27
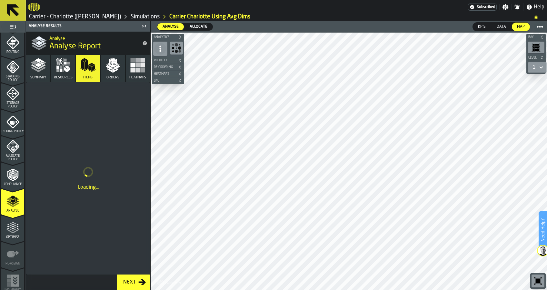
click at [110, 72] on icon "button" at bounding box center [112, 64] width 15 height 15
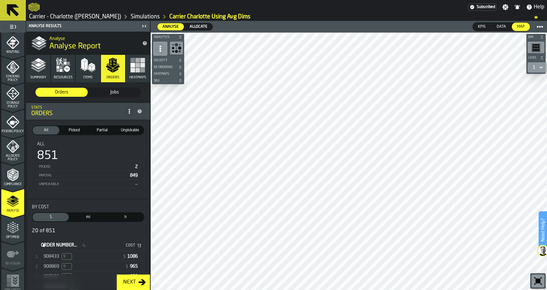
click at [134, 55] on button "Heatmaps" at bounding box center [138, 68] width 24 height 27
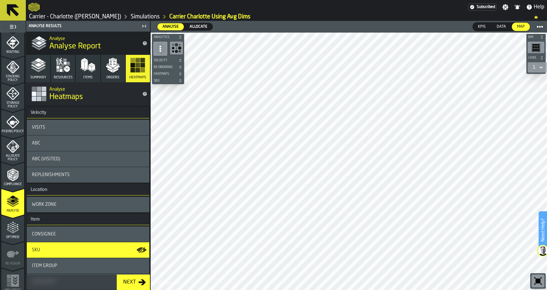
click at [80, 130] on div "Visits" at bounding box center [88, 127] width 122 height 15
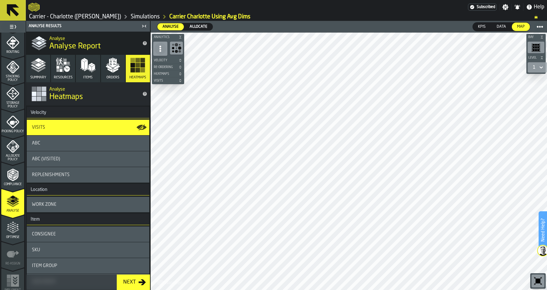
click at [18, 235] on span "Optimise" at bounding box center [12, 237] width 23 height 4
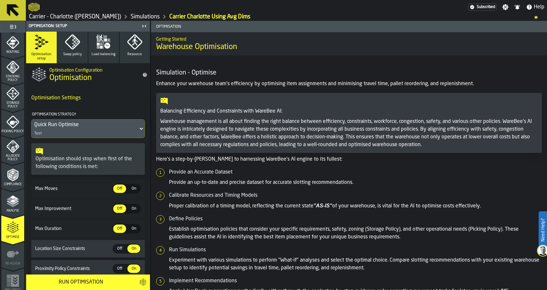
click at [64, 127] on div "Quick Run Optimise" at bounding box center [84, 125] width 101 height 8
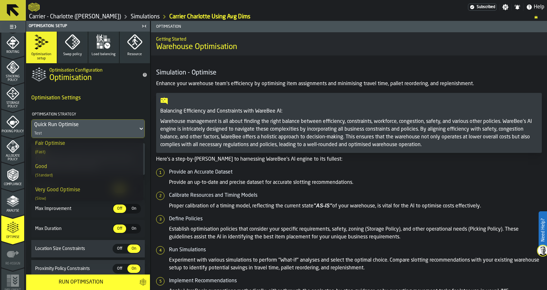
scroll to position [86, 0]
click at [80, 161] on div "Good (Standard)" at bounding box center [87, 156] width 104 height 15
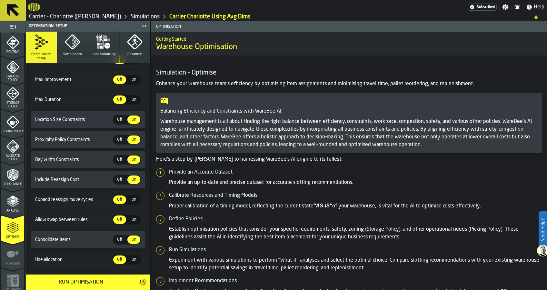
scroll to position [144, 0]
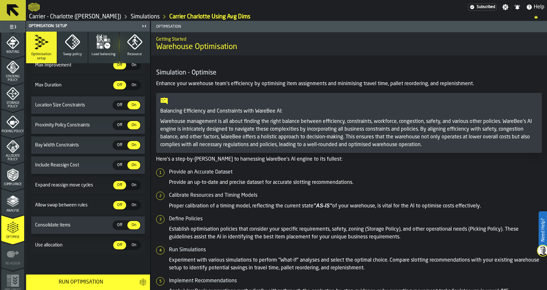
click at [97, 279] on div "Run Optimisation" at bounding box center [81, 282] width 102 height 8
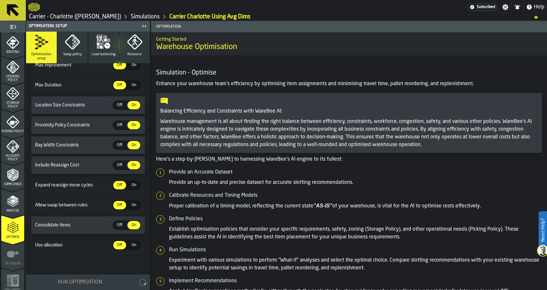
drag, startPoint x: 78, startPoint y: 16, endPoint x: 141, endPoint y: 7, distance: 63.4
click at [141, 7] on div at bounding box center [247, 7] width 439 height 12
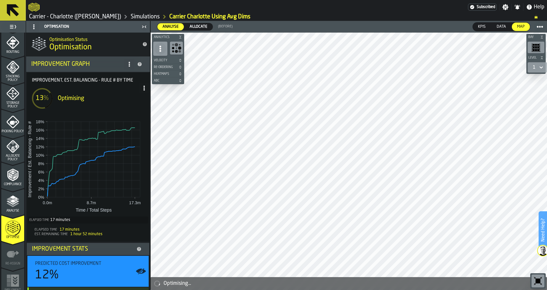
click at [13, 175] on polyline "menu Compliance" at bounding box center [14, 174] width 2 height 3
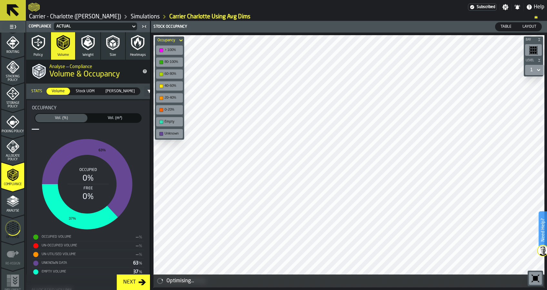
click at [36, 50] on icon "button" at bounding box center [38, 42] width 15 height 15
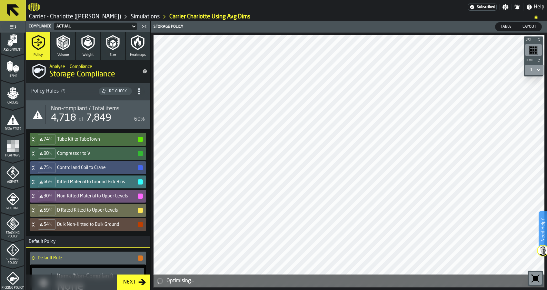
scroll to position [0, 0]
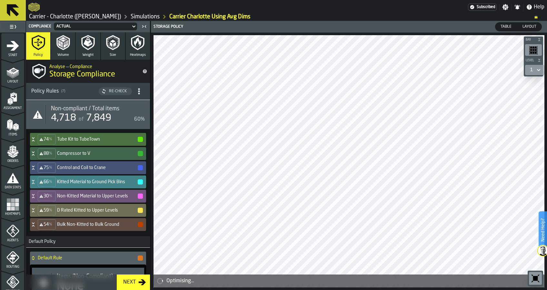
click at [95, 180] on h4 "Kitted Material to Ground Pick Bins" at bounding box center [97, 181] width 80 height 5
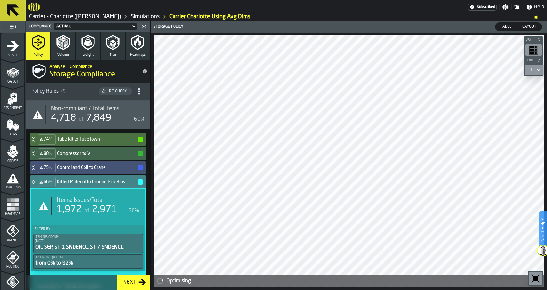
click at [95, 180] on h4 "Kitted Material to Ground Pick Bins" at bounding box center [97, 181] width 80 height 5
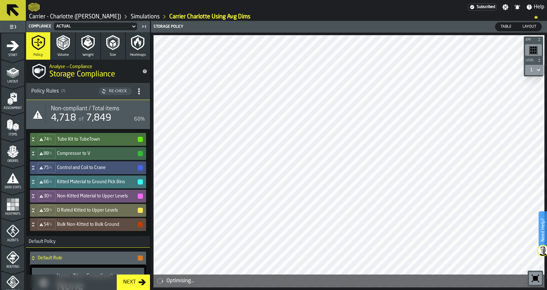
click at [15, 100] on icon "menu Assignment" at bounding box center [13, 97] width 6 height 8
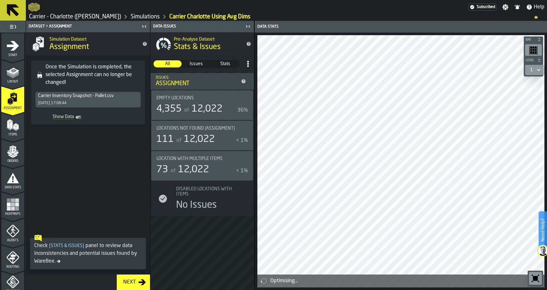
click at [16, 207] on rect "menu Heatmaps" at bounding box center [17, 208] width 4 height 4
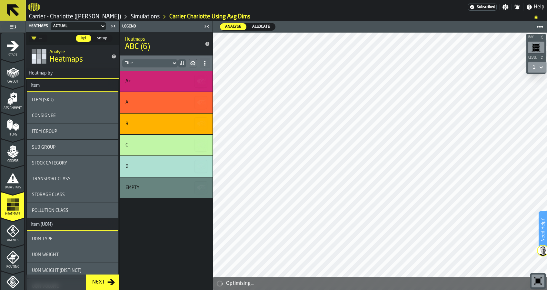
click at [16, 101] on icon "menu Assignment" at bounding box center [12, 98] width 13 height 13
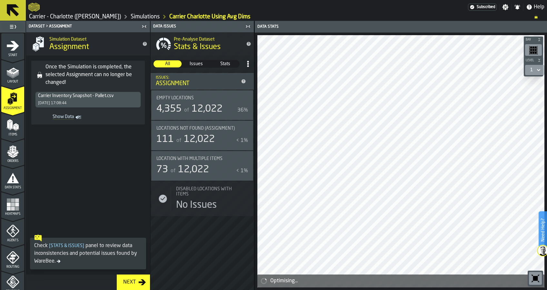
drag, startPoint x: 14, startPoint y: 208, endPoint x: 212, endPoint y: 276, distance: 210.3
click at [14, 208] on rect "menu Heatmaps" at bounding box center [13, 208] width 4 height 4
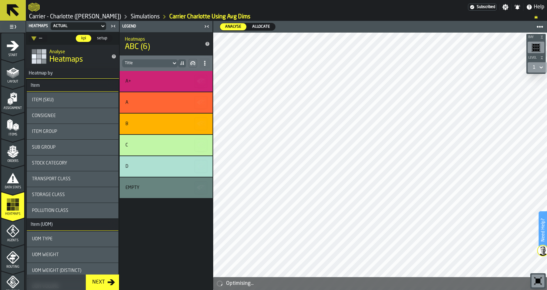
scroll to position [43, 0]
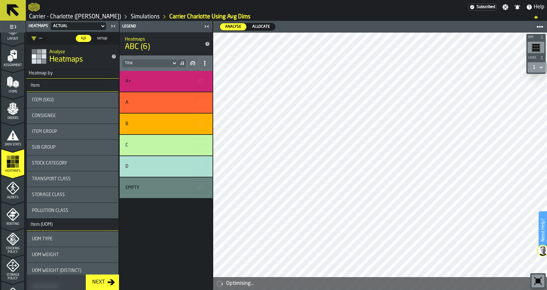
click at [12, 189] on icon "menu Agents" at bounding box center [12, 187] width 13 height 13
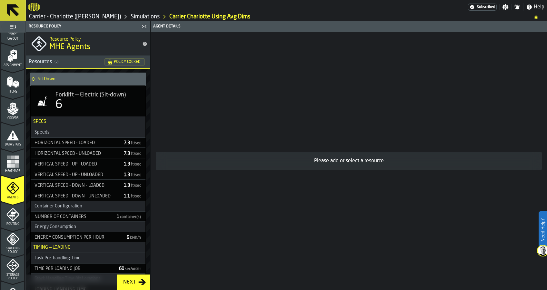
click at [10, 237] on polyline "menu Stacking Policy" at bounding box center [11, 236] width 2 height 2
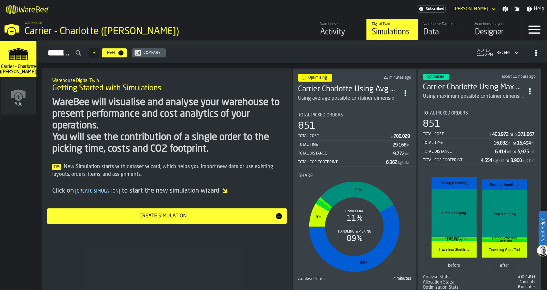
click at [471, 86] on h3 "Carrier Charlotte Using Max Dims" at bounding box center [474, 87] width 102 height 10
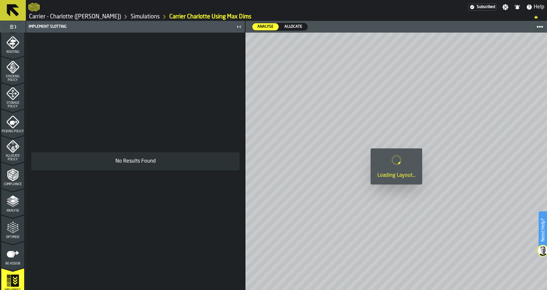
scroll to position [219, 0]
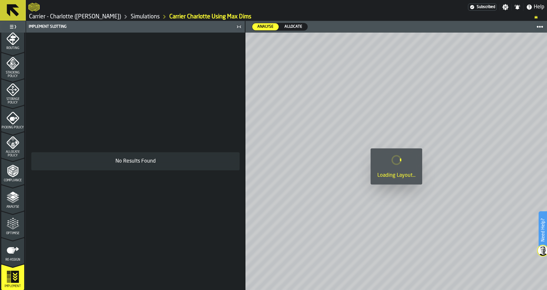
click at [13, 275] on icon "menu Implement" at bounding box center [15, 276] width 8 height 12
click at [6, 252] on icon "menu Re-assign" at bounding box center [12, 250] width 13 height 13
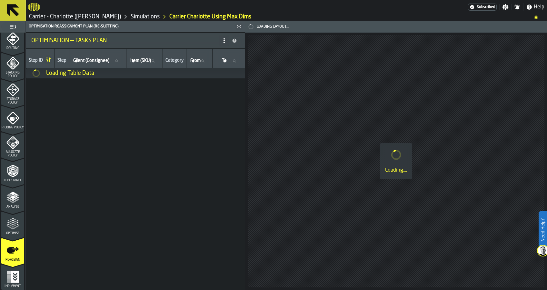
click at [11, 226] on icon "menu Optimise" at bounding box center [12, 223] width 13 height 13
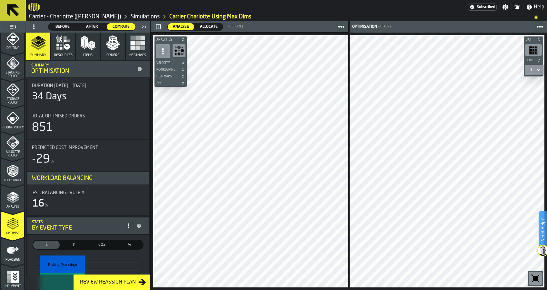
click at [131, 14] on link "Simulations" at bounding box center [145, 16] width 29 height 7
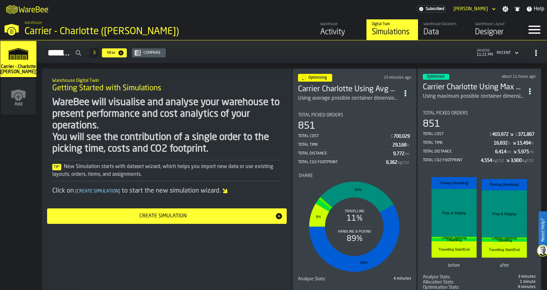
click at [530, 90] on icon "ItemListCard-DashboardItemContainer" at bounding box center [529, 91] width 6 height 6
click at [514, 131] on div "Duplicate" at bounding box center [515, 133] width 34 height 8
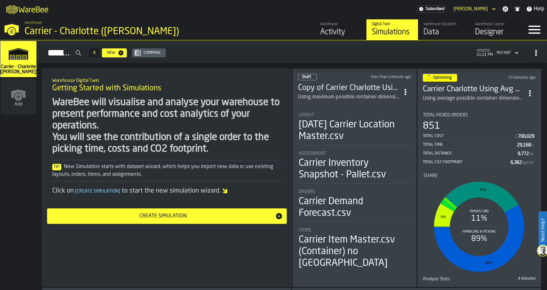
click at [348, 87] on h3 "Copy of Carrier Charlotte Using Max Dims" at bounding box center [349, 88] width 102 height 10
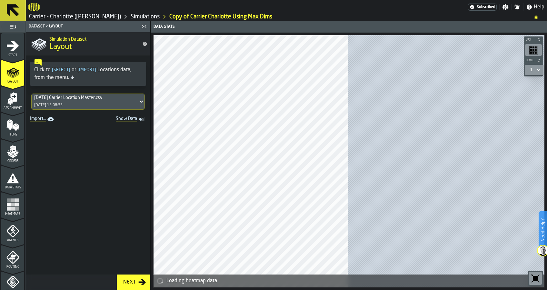
click at [5, 55] on span "Start" at bounding box center [12, 56] width 23 height 4
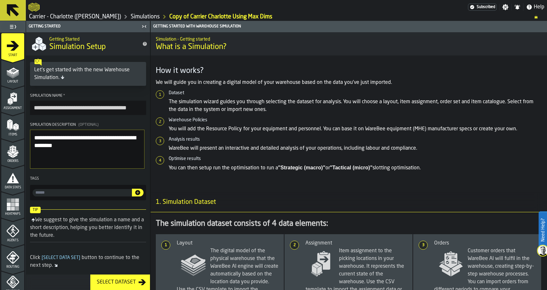
drag, startPoint x: 55, startPoint y: 108, endPoint x: 27, endPoint y: 108, distance: 27.7
click at [27, 108] on section "**********" at bounding box center [88, 147] width 124 height 112
type input "**********"
click at [100, 145] on textarea "**********" at bounding box center [87, 149] width 114 height 39
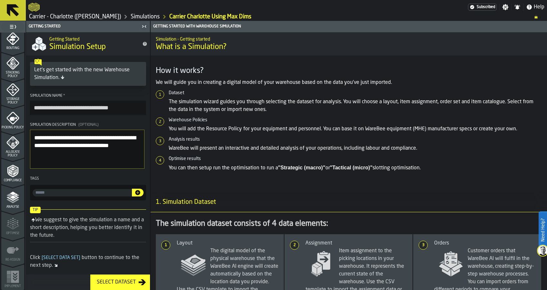
type textarea "**********"
click at [10, 202] on icon "menu Analyse" at bounding box center [12, 197] width 13 height 13
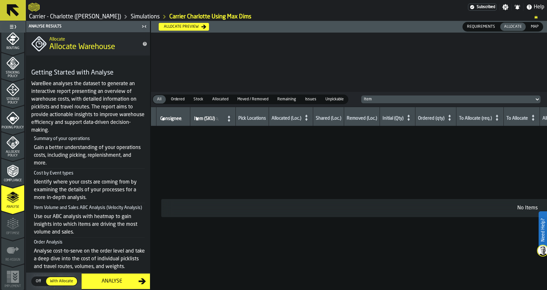
click at [113, 283] on div "Analyse" at bounding box center [111, 281] width 53 height 8
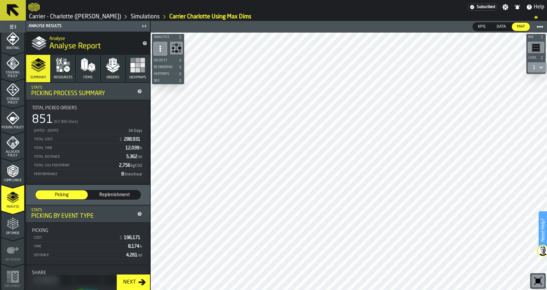
click at [64, 72] on icon "button" at bounding box center [62, 64] width 15 height 15
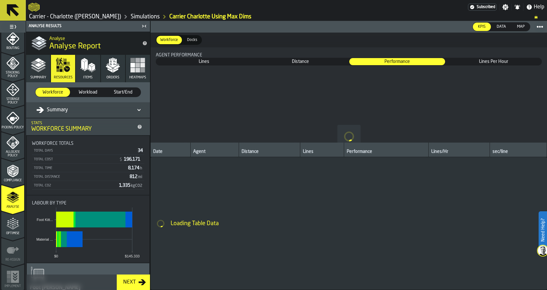
click at [87, 71] on icon "button" at bounding box center [87, 64] width 15 height 15
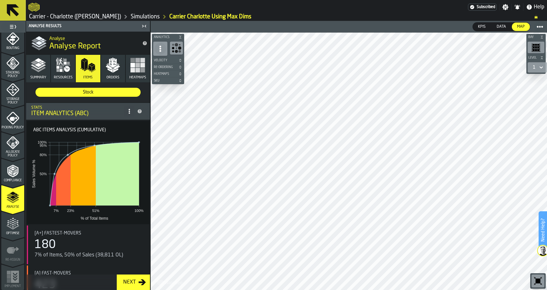
click at [13, 232] on span "Optimise" at bounding box center [12, 233] width 23 height 4
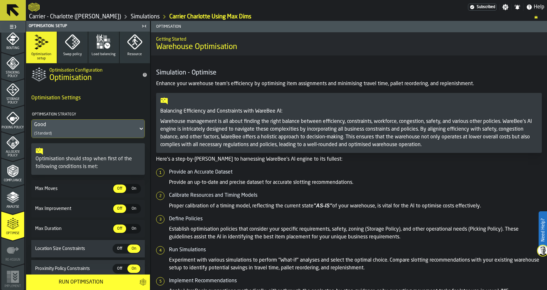
scroll to position [124, 0]
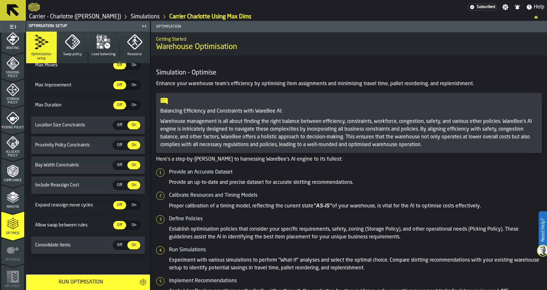
click at [92, 282] on div "Run Optimisation" at bounding box center [81, 282] width 102 height 8
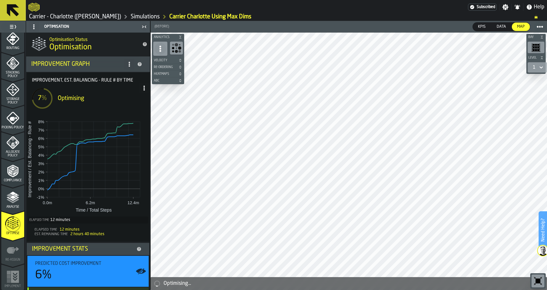
click at [13, 168] on polyline "menu Compliance" at bounding box center [15, 168] width 4 height 2
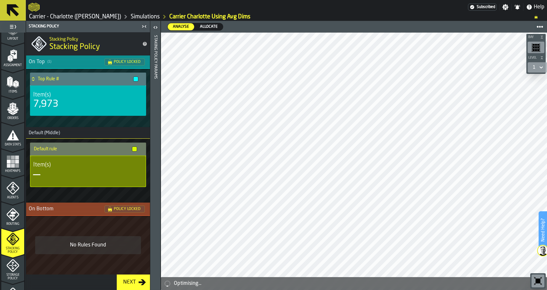
scroll to position [129, 0]
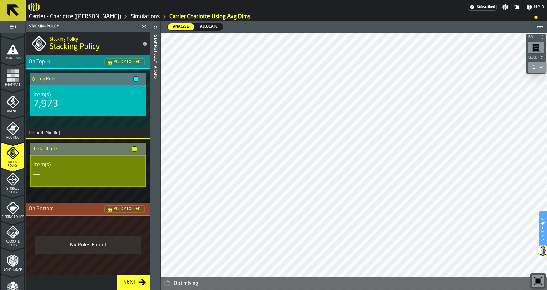
click at [11, 206] on icon "menu Picking Policy" at bounding box center [14, 208] width 8 height 4
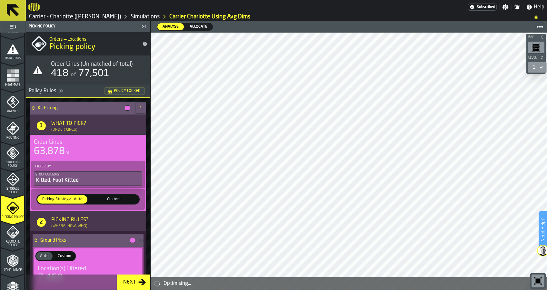
scroll to position [219, 0]
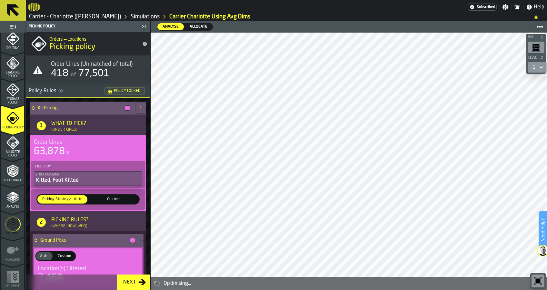
click at [11, 228] on icon "menu Optimise" at bounding box center [12, 224] width 15 height 26
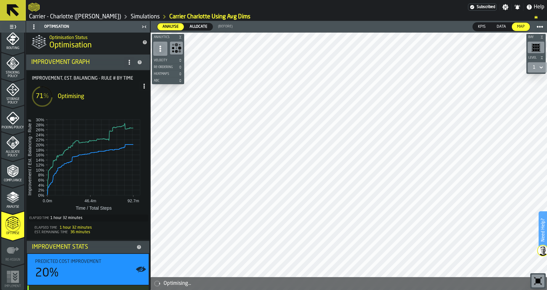
scroll to position [0, 0]
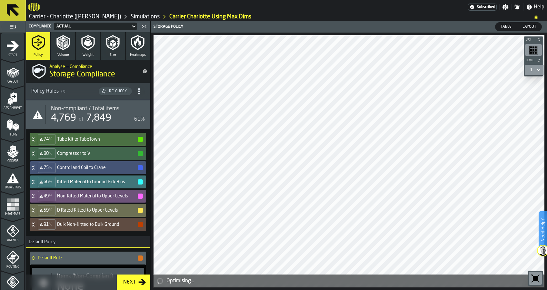
scroll to position [219, 0]
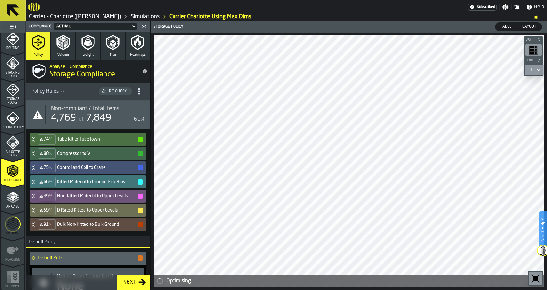
click at [15, 227] on icon "menu Optimise" at bounding box center [12, 224] width 15 height 26
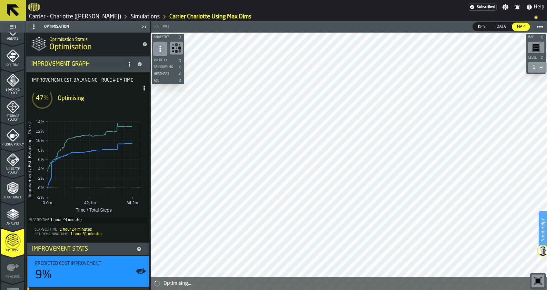
scroll to position [175, 0]
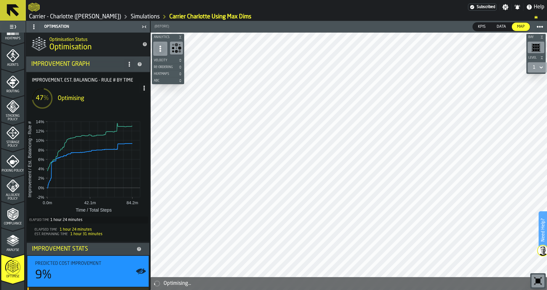
click at [17, 129] on icon "menu Storage Policy" at bounding box center [12, 132] width 13 height 13
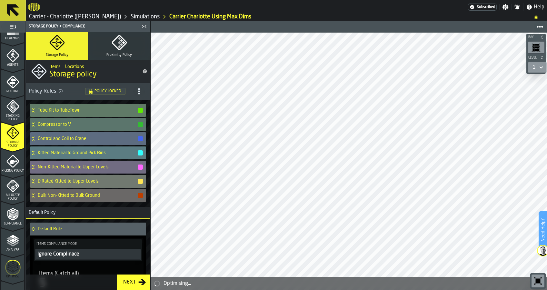
click at [15, 265] on icon "menu Optimise" at bounding box center [12, 267] width 15 height 26
